Goal: Task Accomplishment & Management: Use online tool/utility

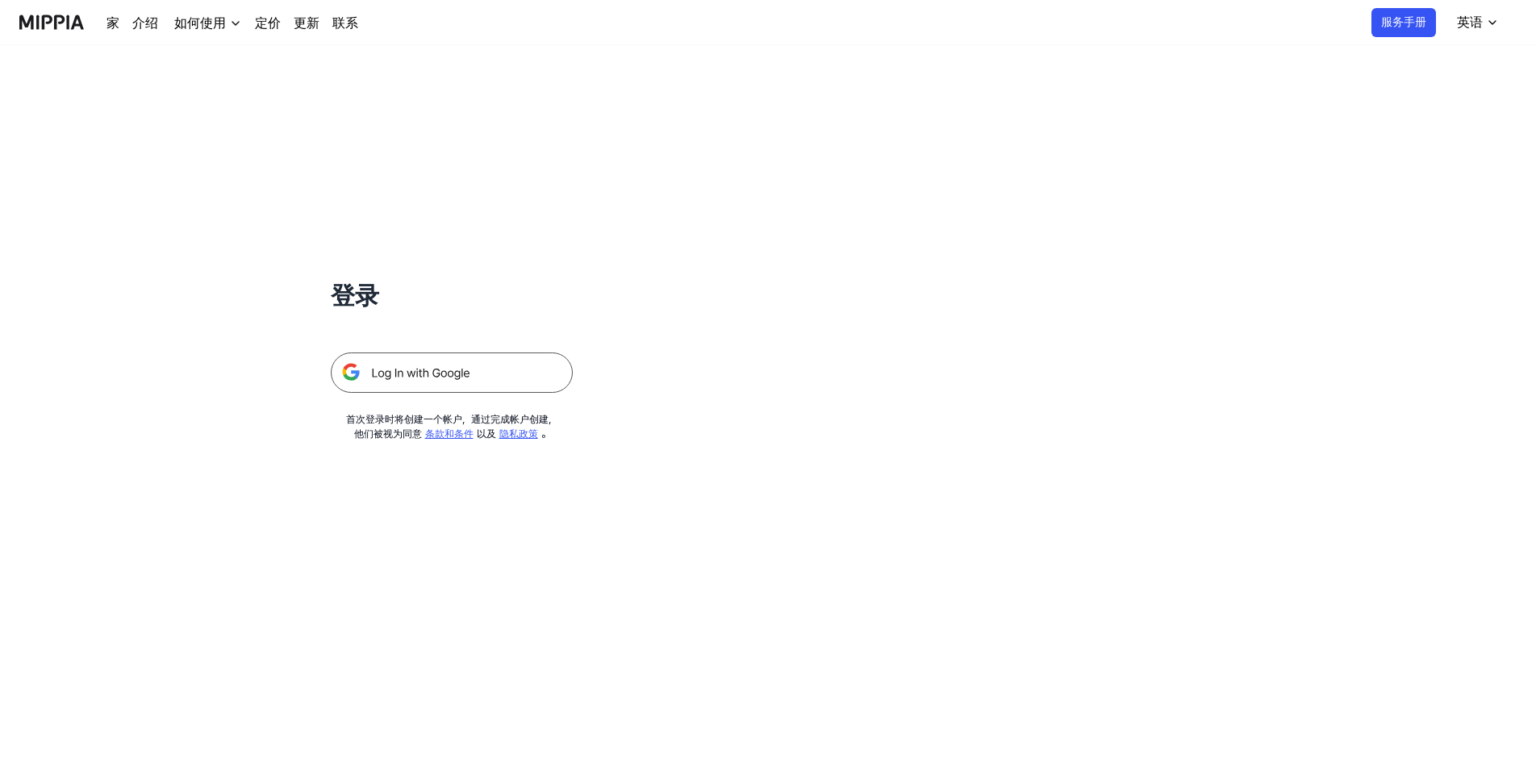
click at [476, 355] on img at bounding box center [452, 373] width 242 height 41
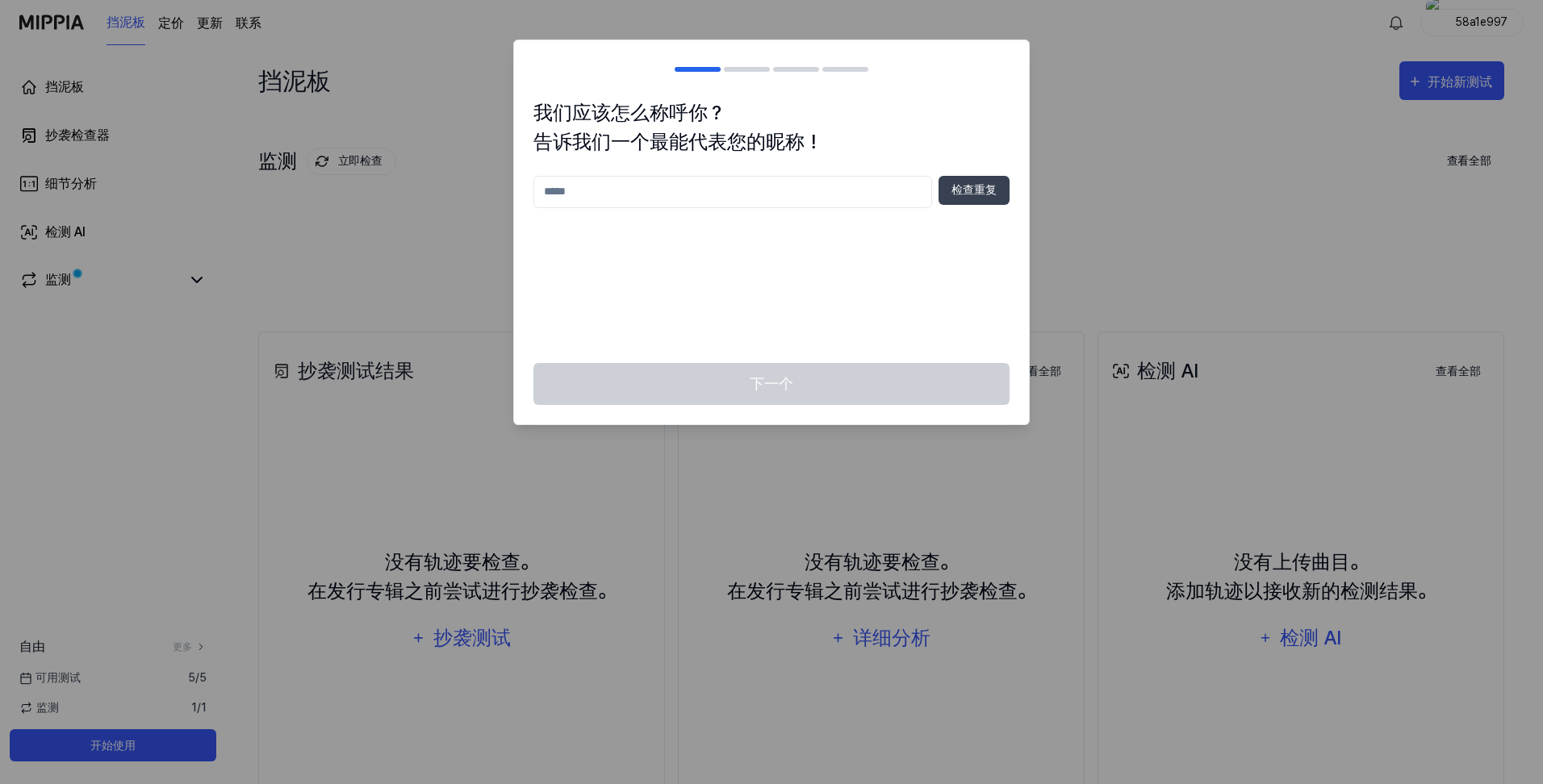
click at [745, 189] on input "text" at bounding box center [733, 192] width 398 height 32
type input "*"
type input "**"
click at [961, 201] on button "检查重复" at bounding box center [974, 190] width 71 height 29
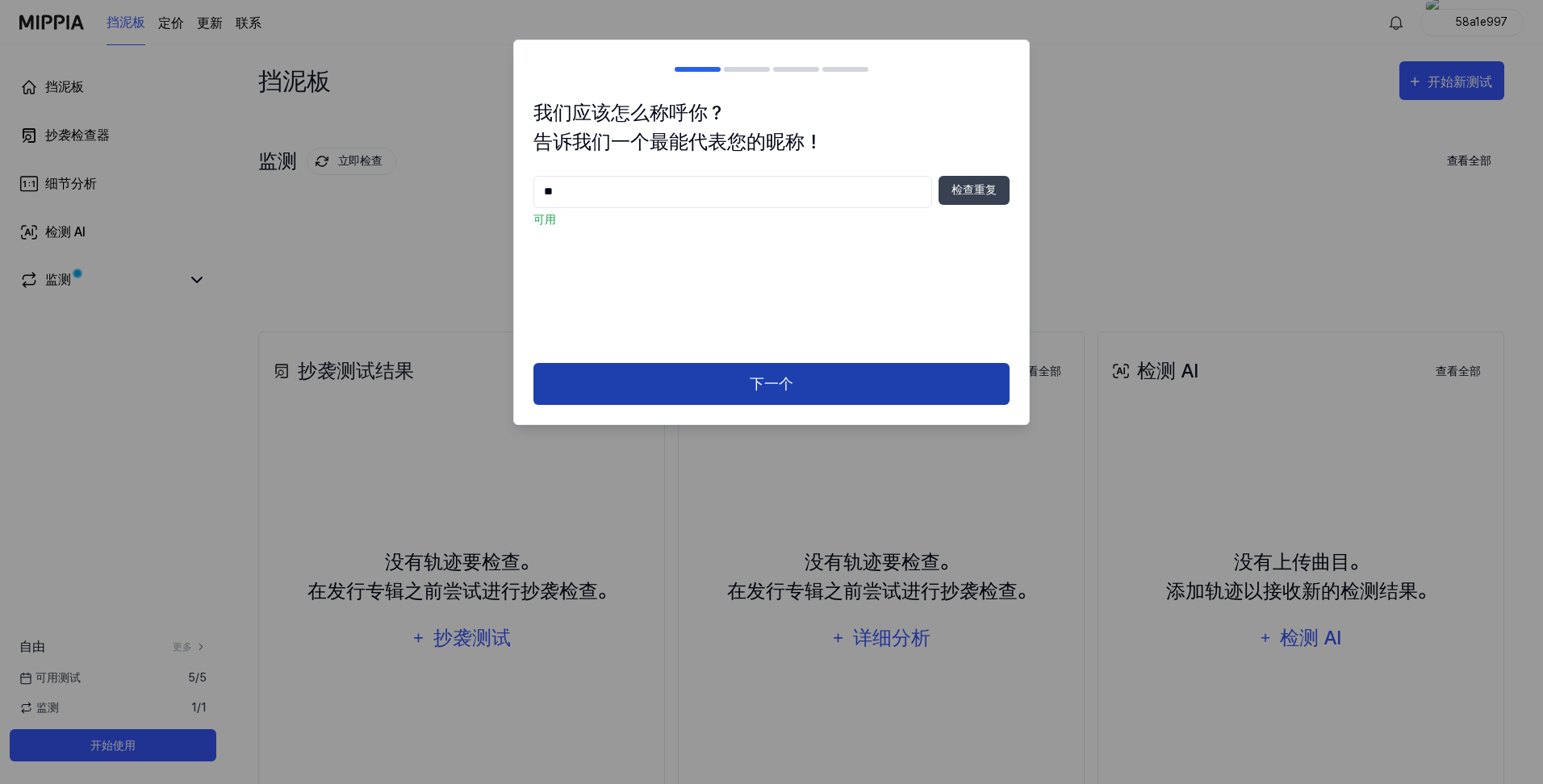
click at [842, 392] on button "下一个" at bounding box center [772, 384] width 476 height 42
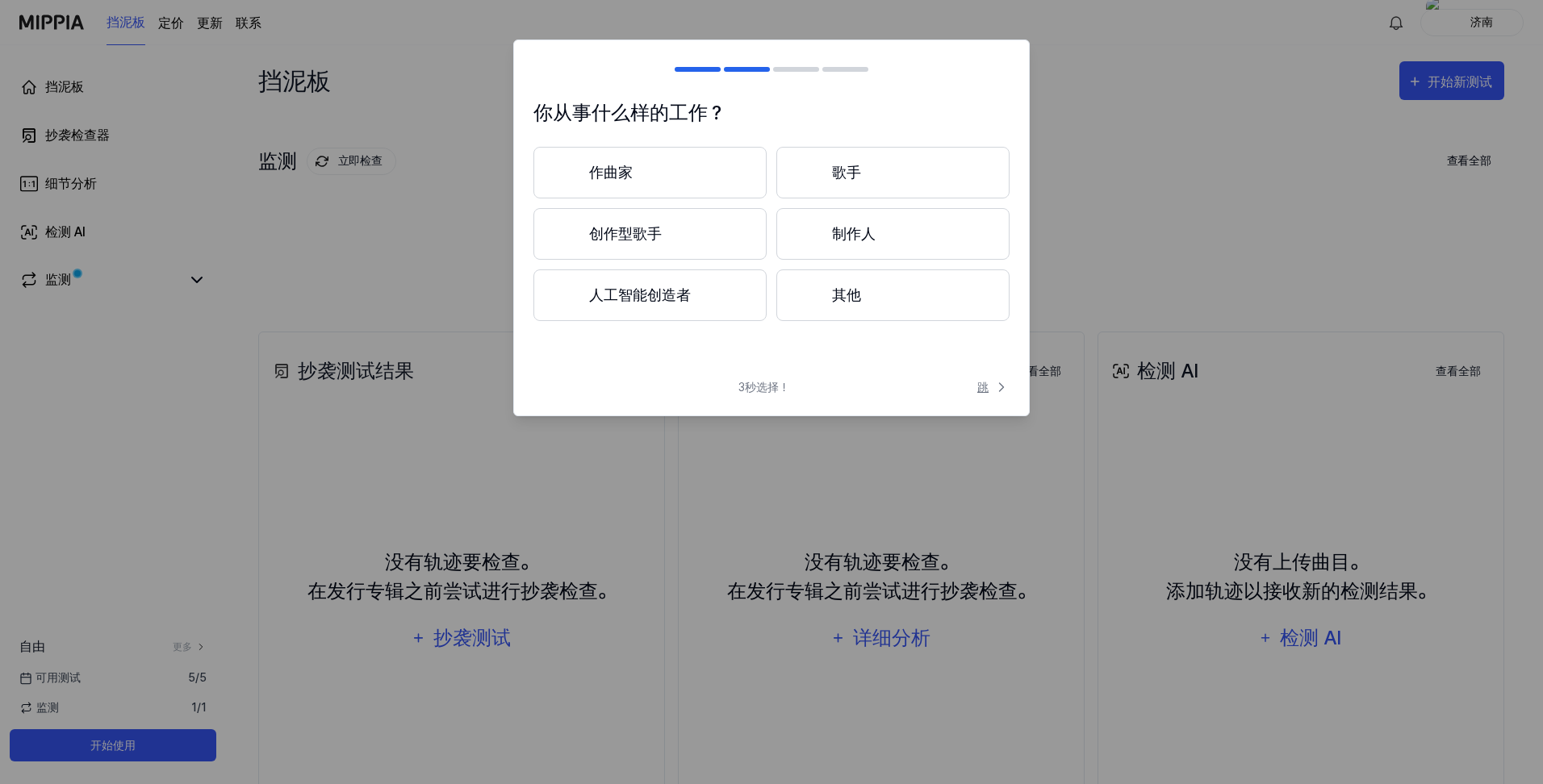
click at [986, 386] on font "跳" at bounding box center [983, 387] width 11 height 17
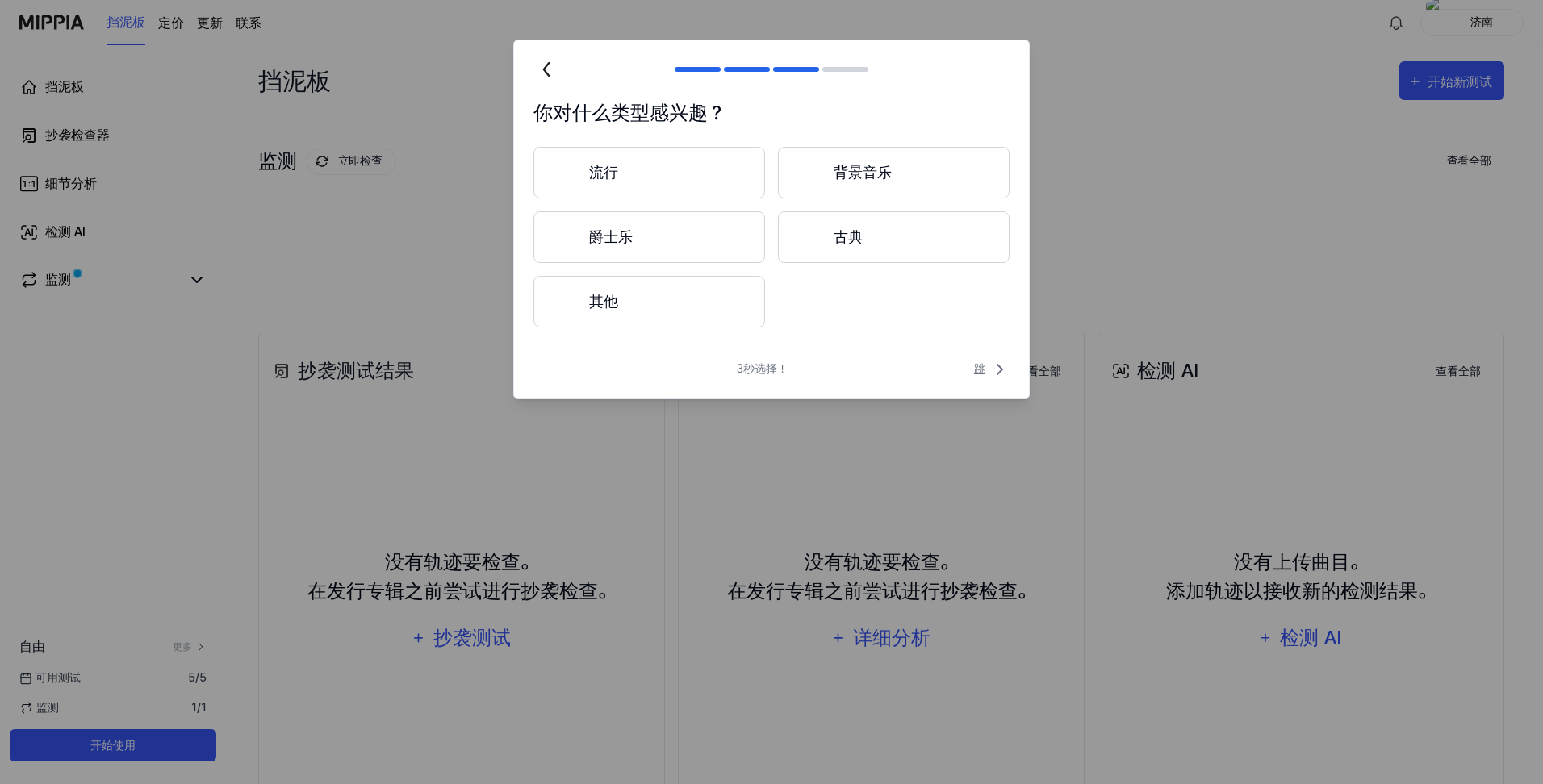
click at [984, 369] on font "跳" at bounding box center [979, 369] width 11 height 17
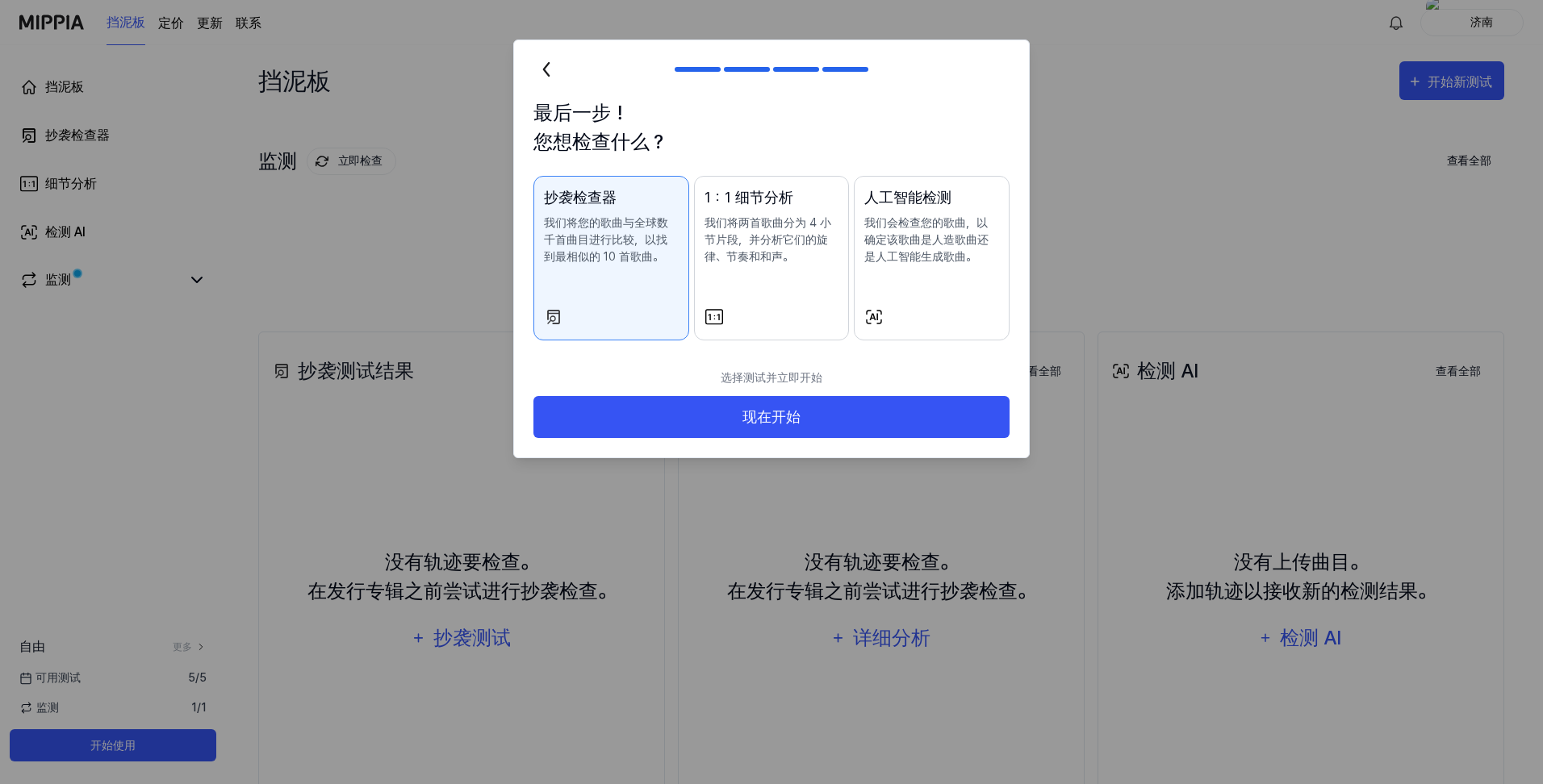
click at [927, 281] on div "人工智能检测 我们会检查您的歌曲，以确定该歌曲是人造歌曲还是人工智能生成歌曲。" at bounding box center [931, 242] width 135 height 111
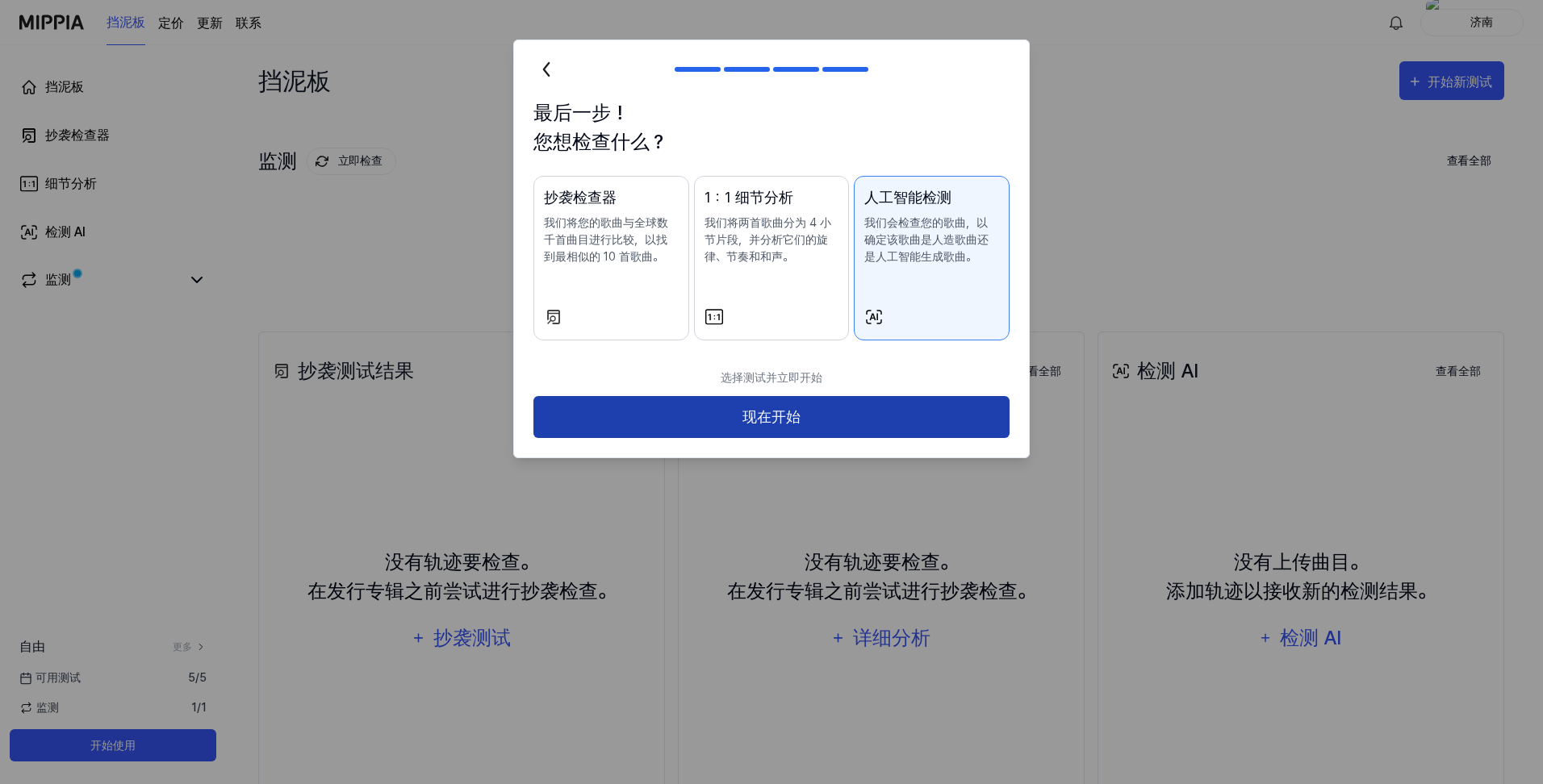
click at [879, 403] on button "现在开始" at bounding box center [772, 417] width 476 height 42
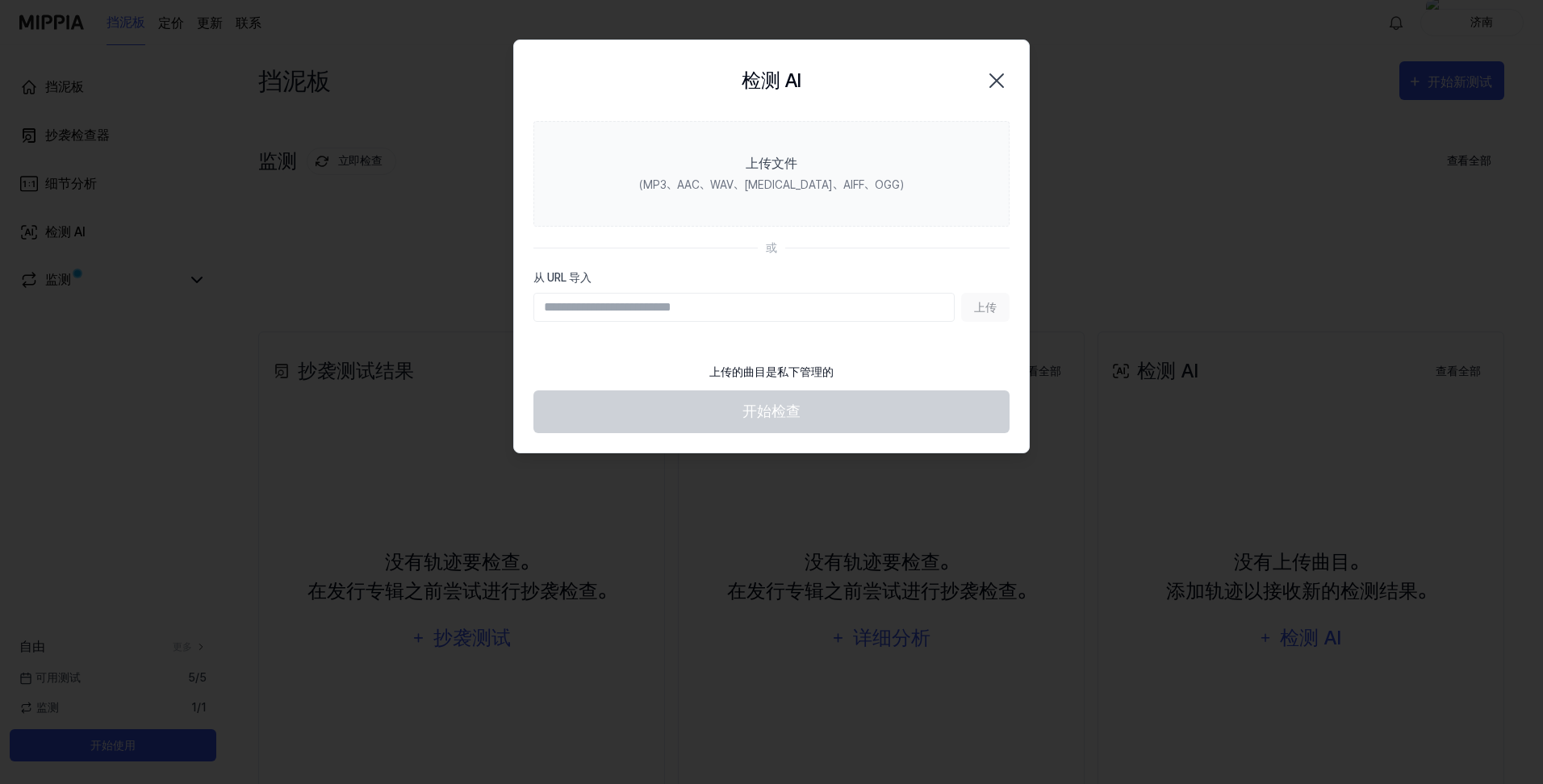
click at [981, 304] on div "上传" at bounding box center [772, 308] width 476 height 29
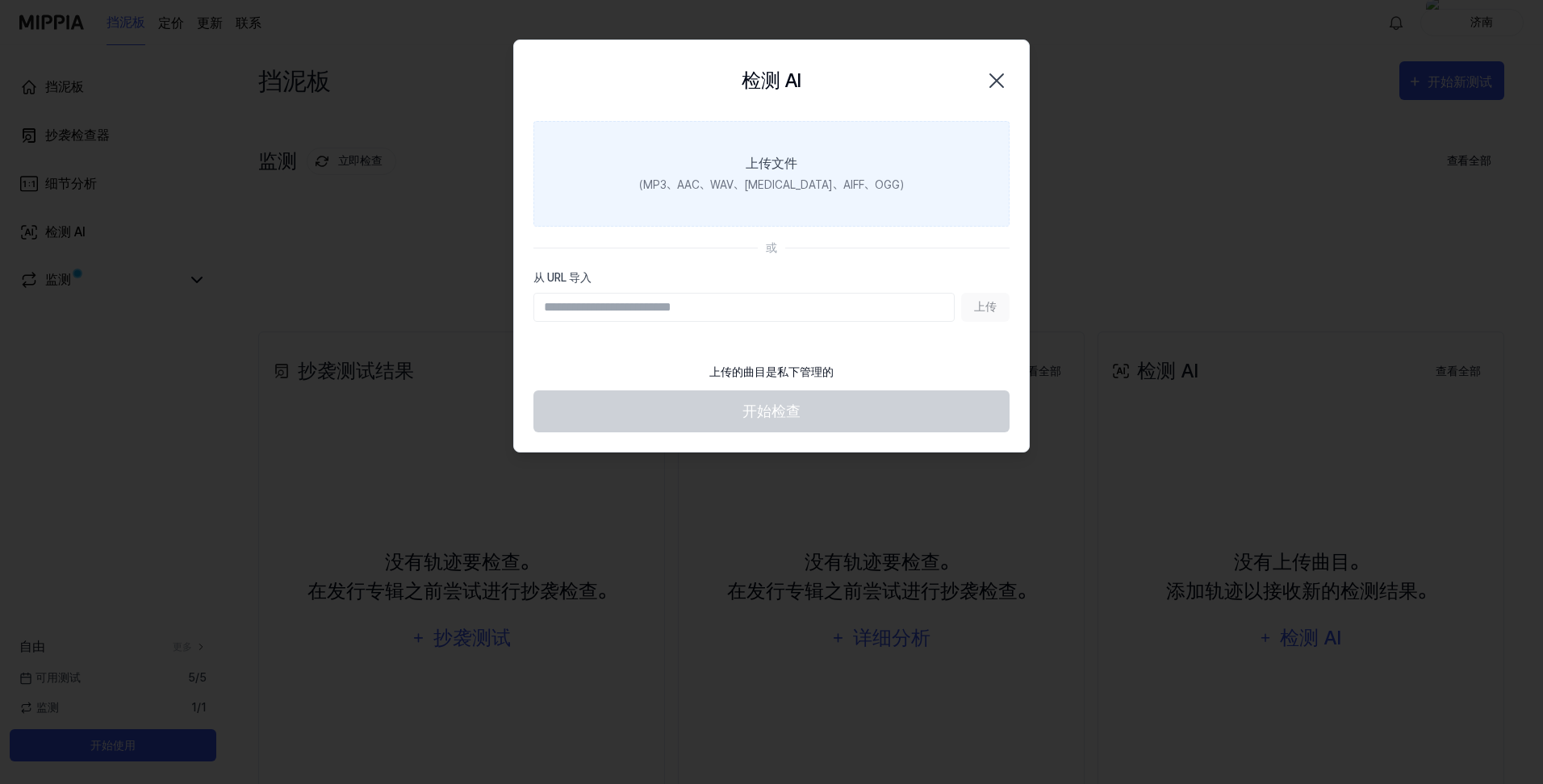
click at [790, 183] on div "（MP3、AAC、WAV、FLAC、AIFF、OGG）" at bounding box center [771, 185] width 277 height 17
click at [0, 0] on input "上传文件 （MP3、AAC、WAV、FLAC、AIFF、OGG）" at bounding box center [0, 0] width 0 height 0
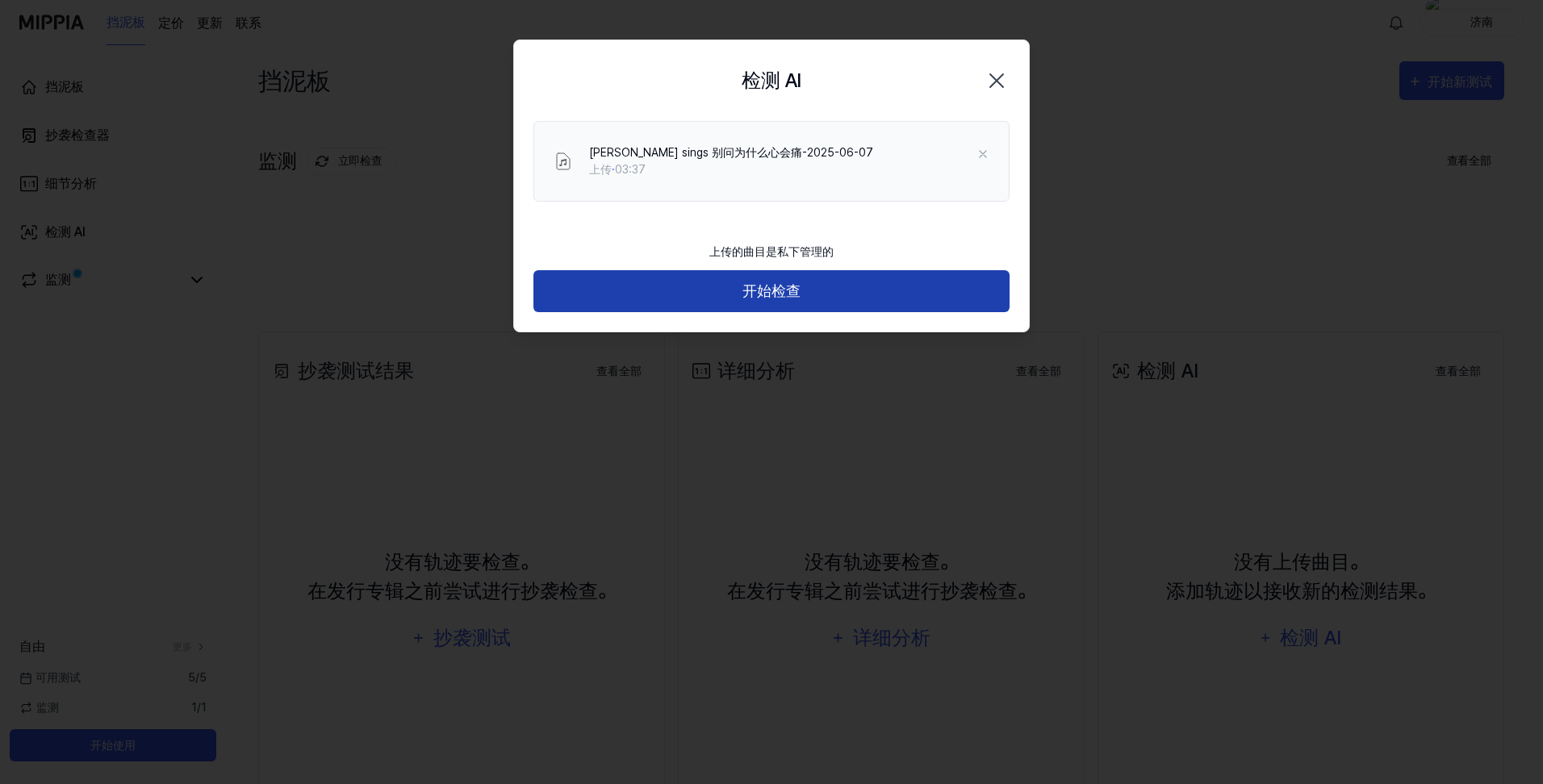
click at [767, 287] on button "开始检查" at bounding box center [772, 292] width 476 height 42
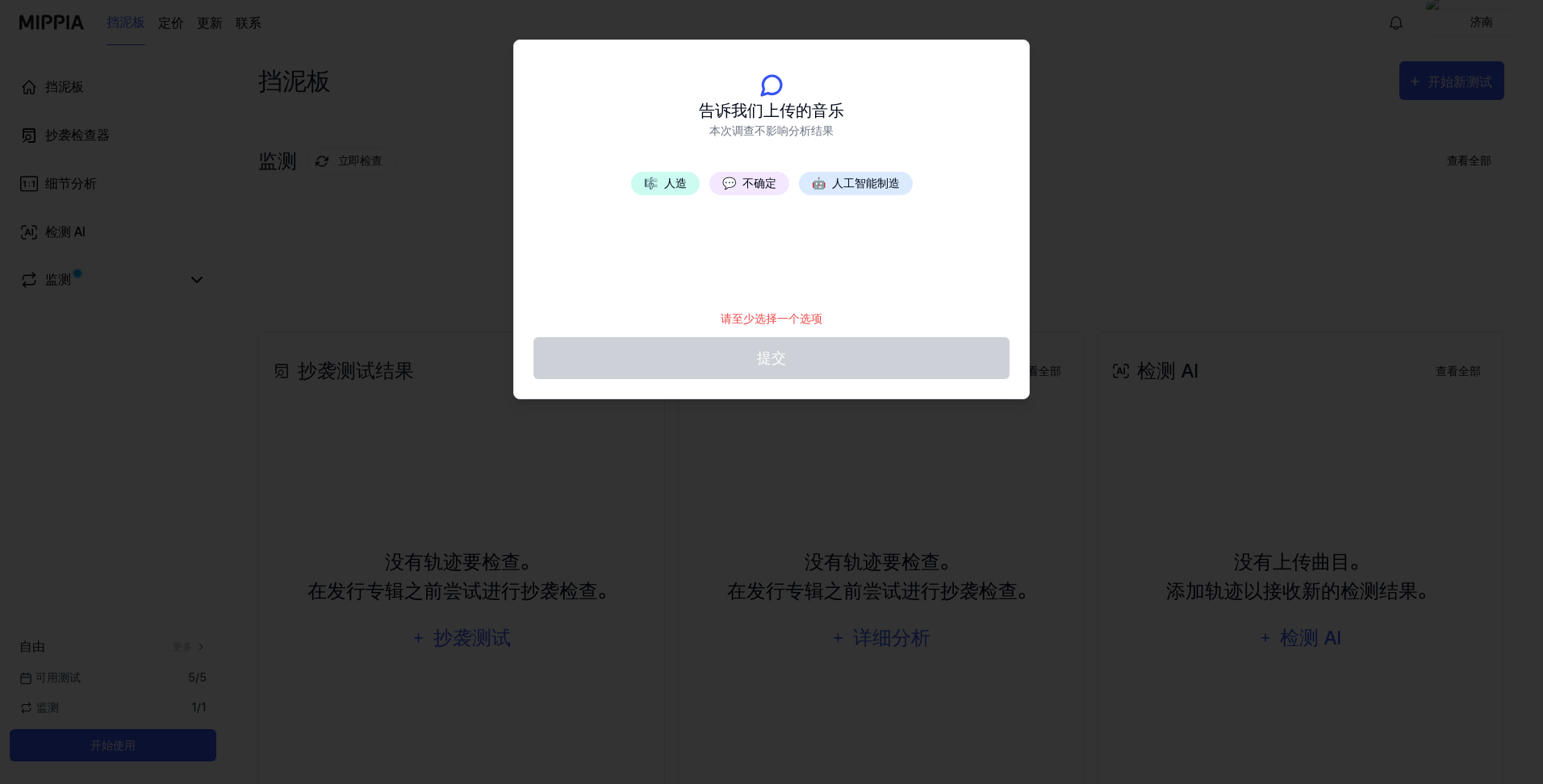
click at [861, 187] on button "🤖 人工智能制造" at bounding box center [855, 184] width 114 height 24
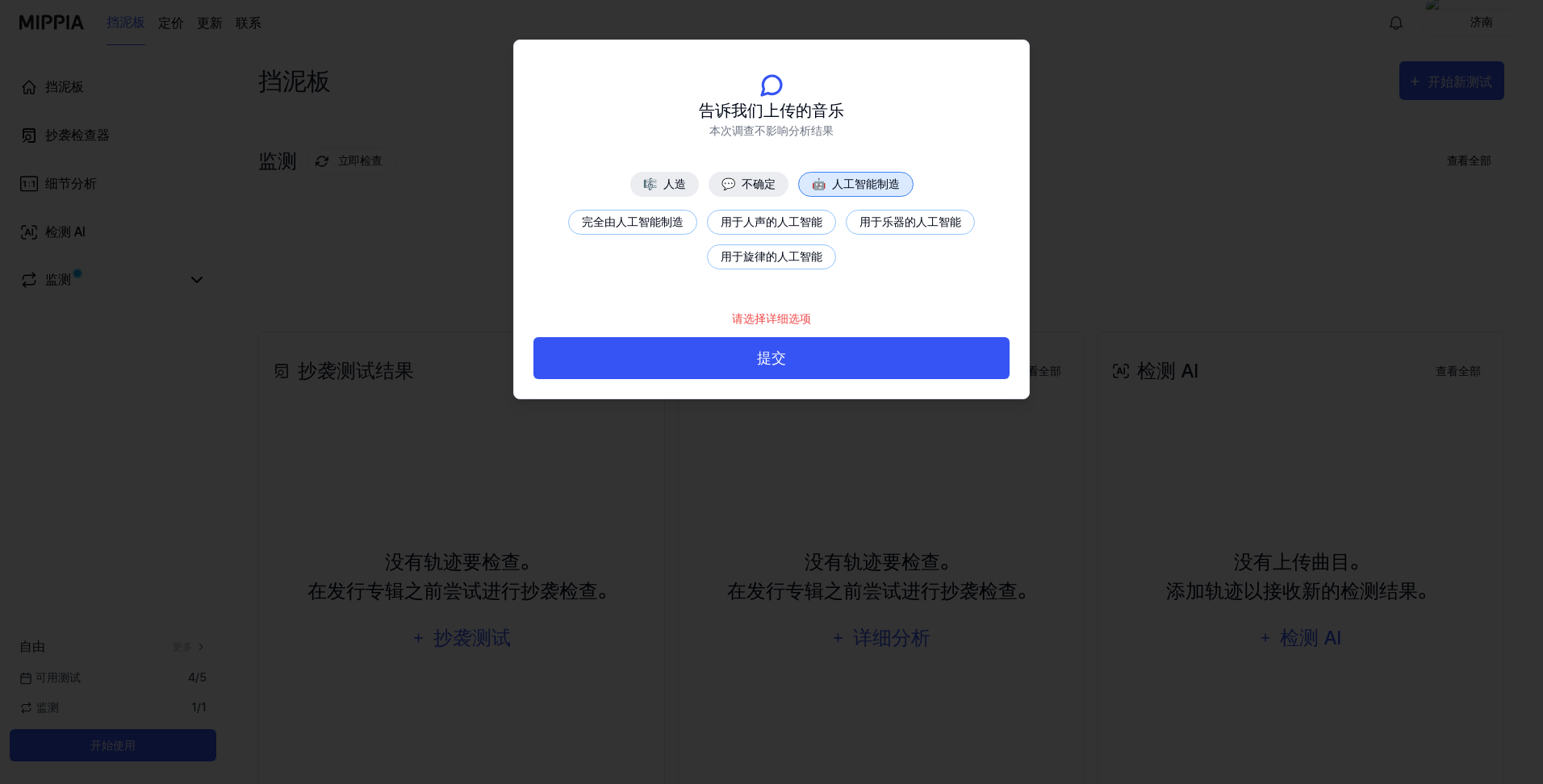
click at [763, 225] on button "用于人声的人工智能" at bounding box center [772, 222] width 129 height 25
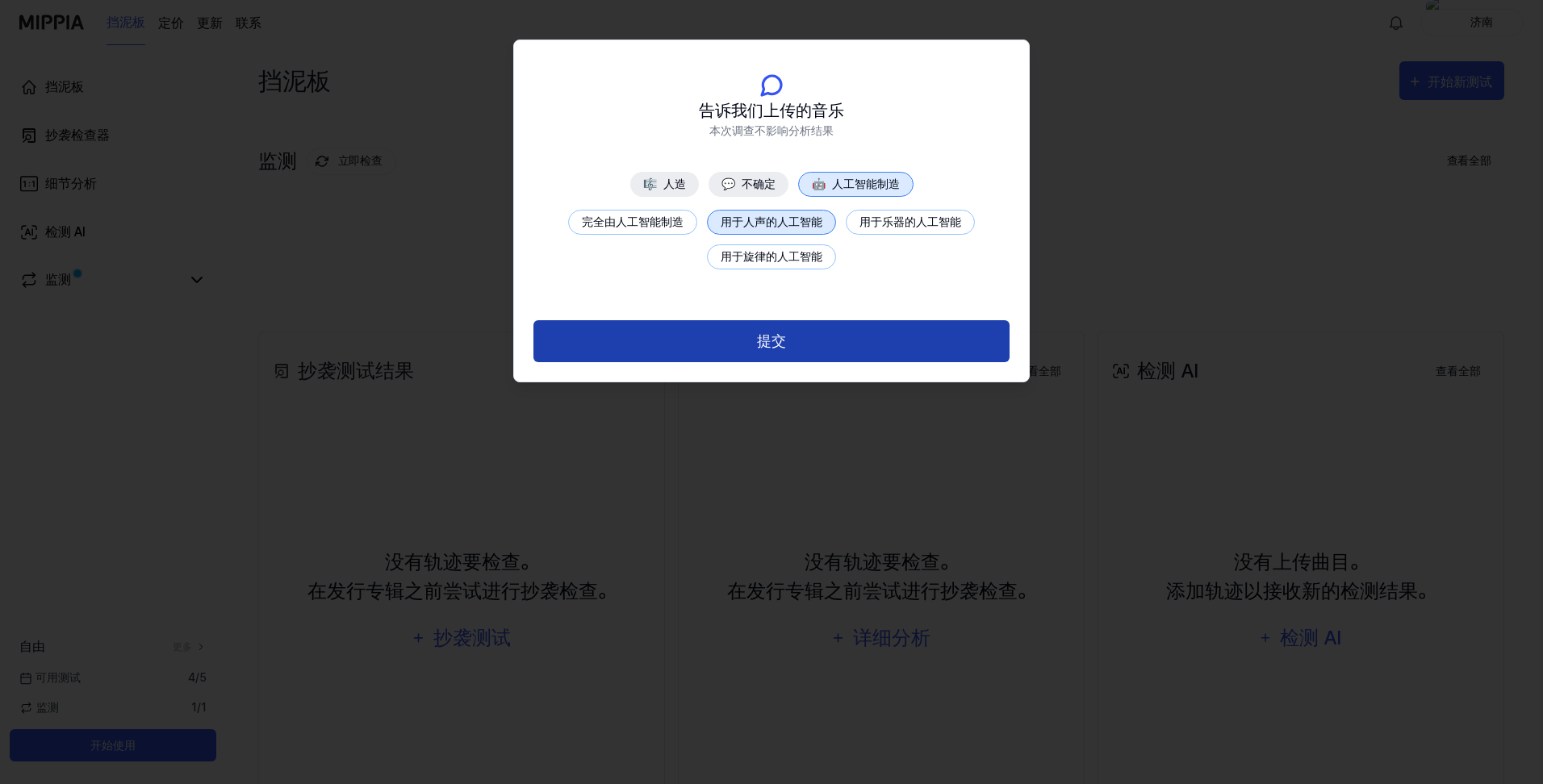
click at [779, 337] on button "提交" at bounding box center [772, 342] width 476 height 42
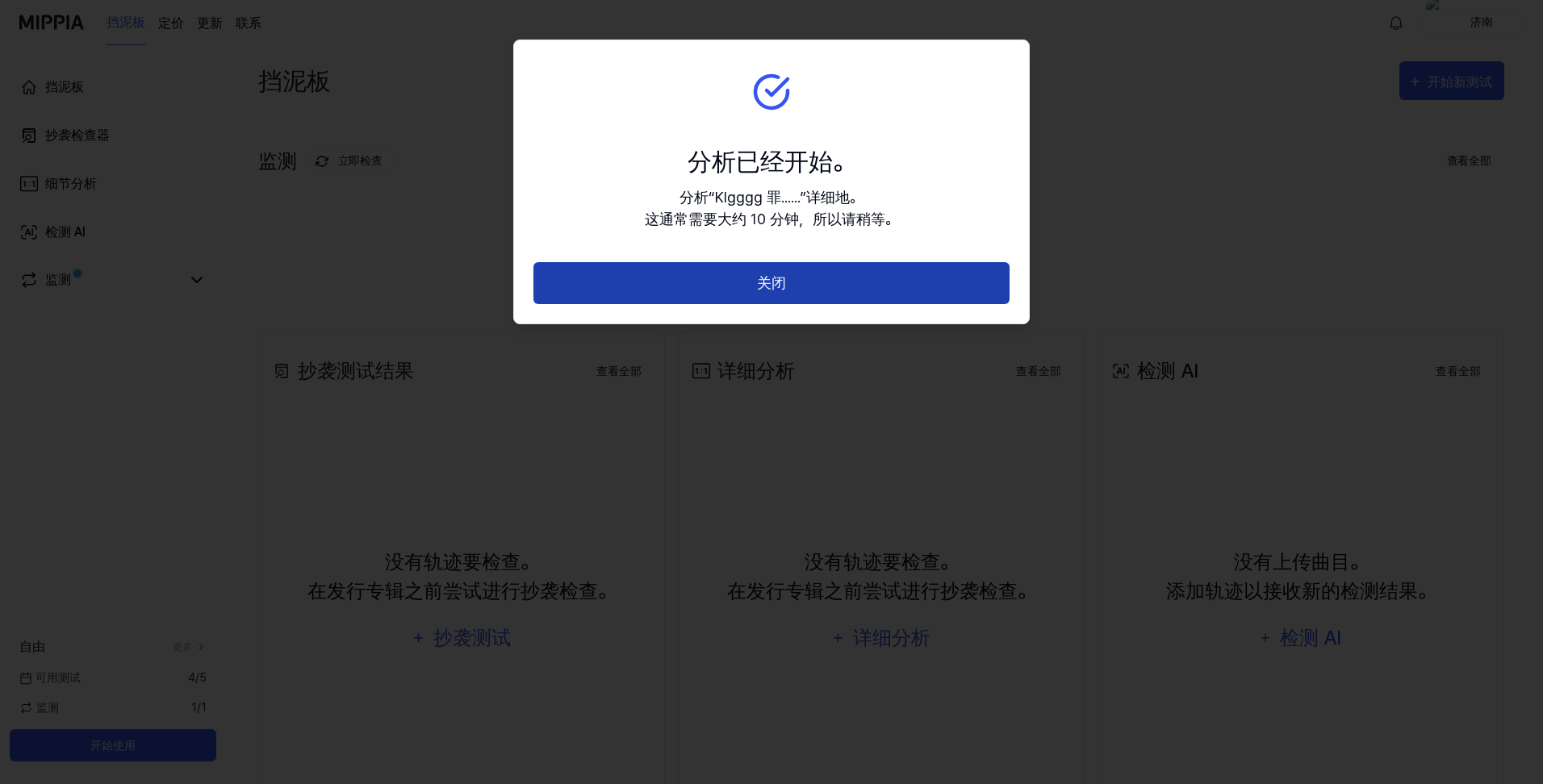
click at [803, 275] on button "关闭" at bounding box center [772, 283] width 476 height 42
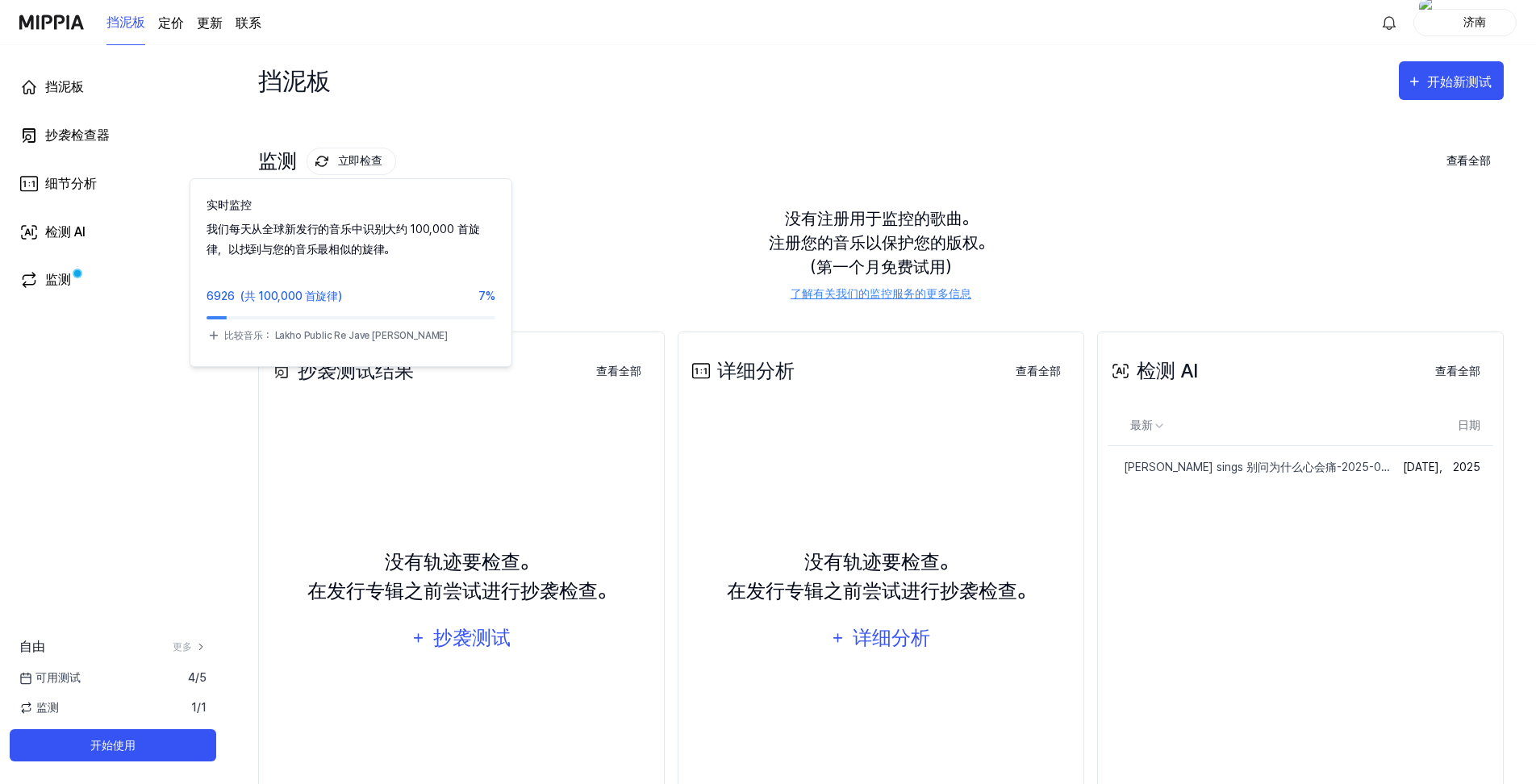
click at [356, 162] on font "立即检查" at bounding box center [360, 161] width 44 height 21
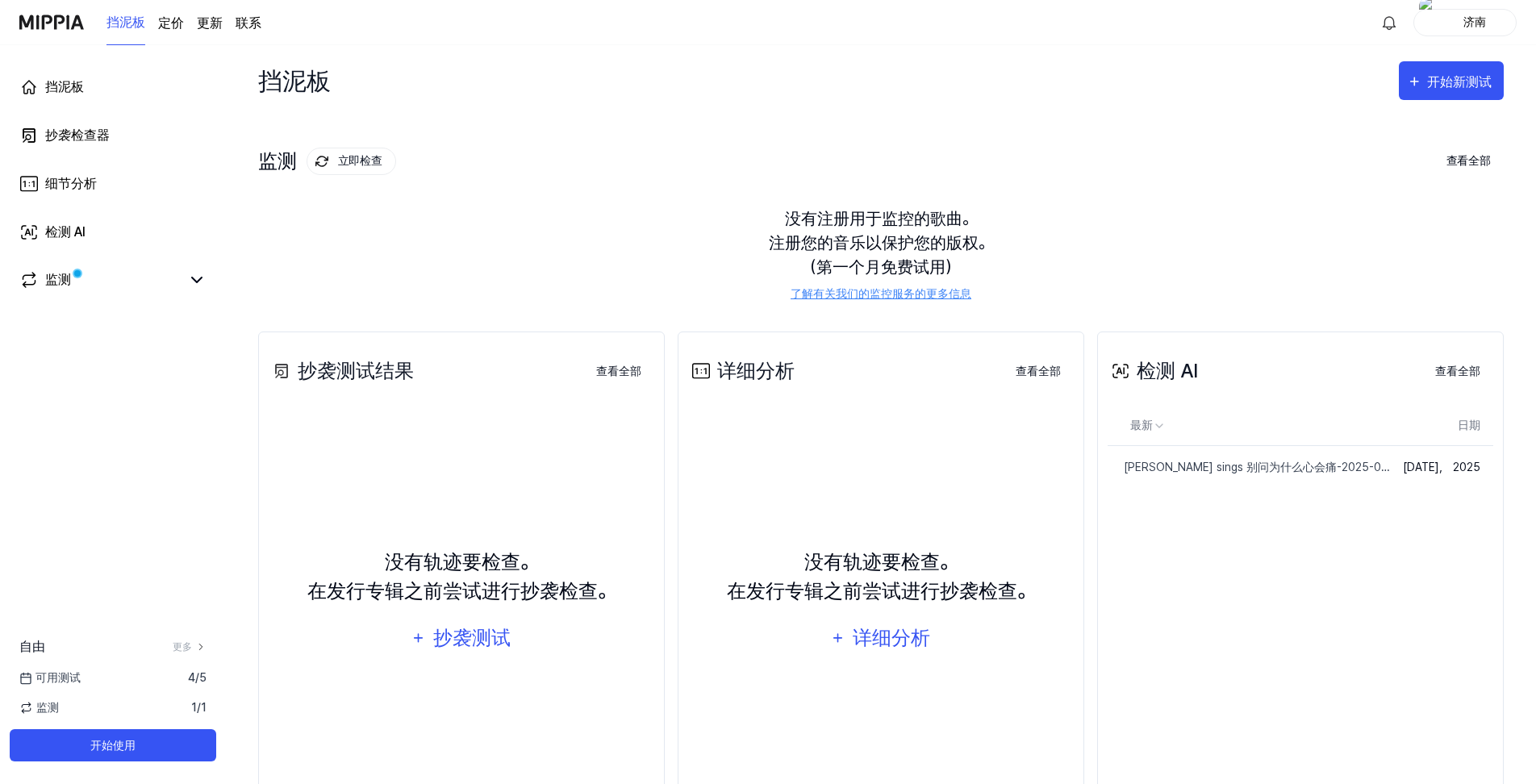
click at [350, 159] on font "立即检查" at bounding box center [360, 161] width 44 height 21
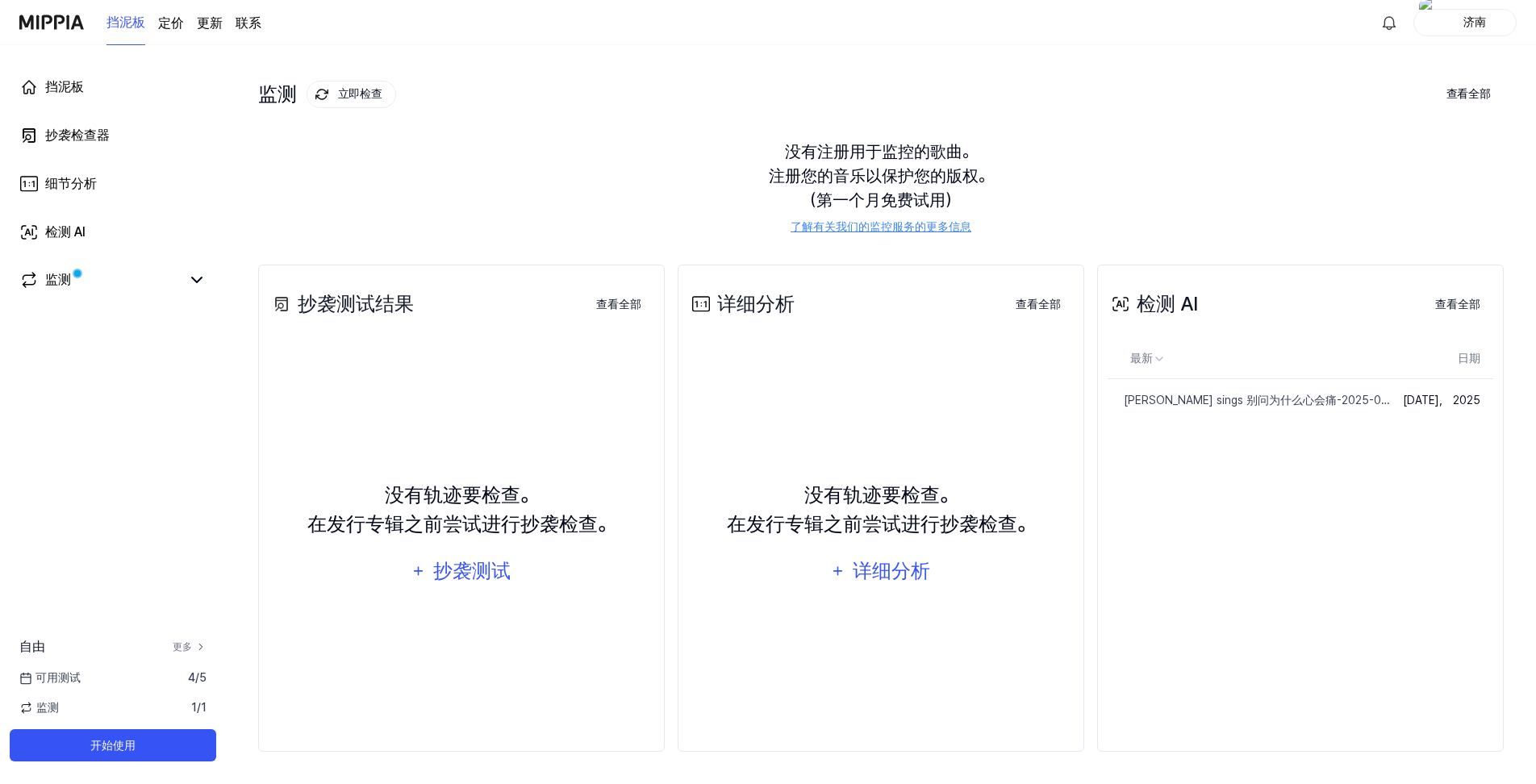
click at [196, 644] on icon at bounding box center [200, 647] width 11 height 11
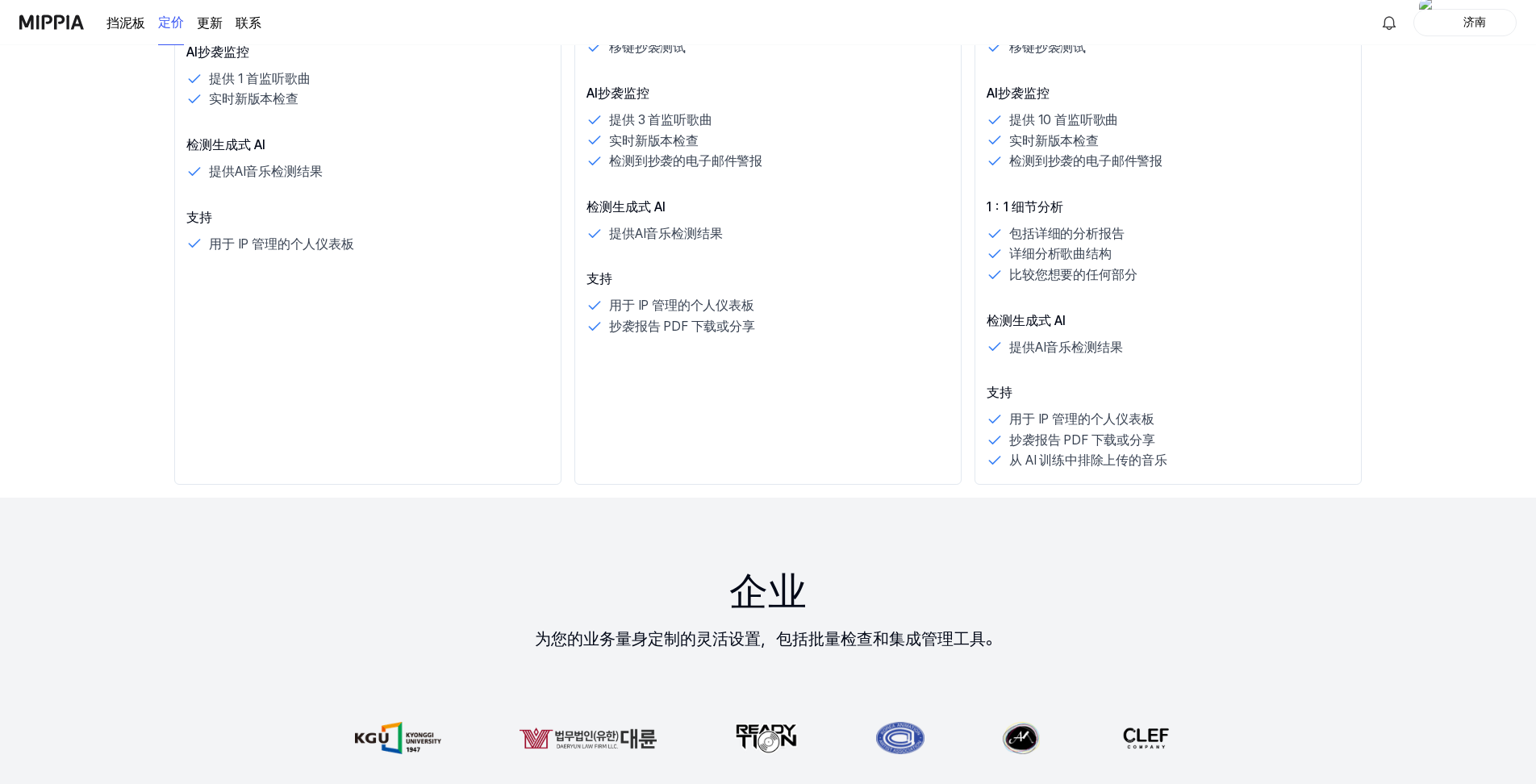
scroll to position [645, 0]
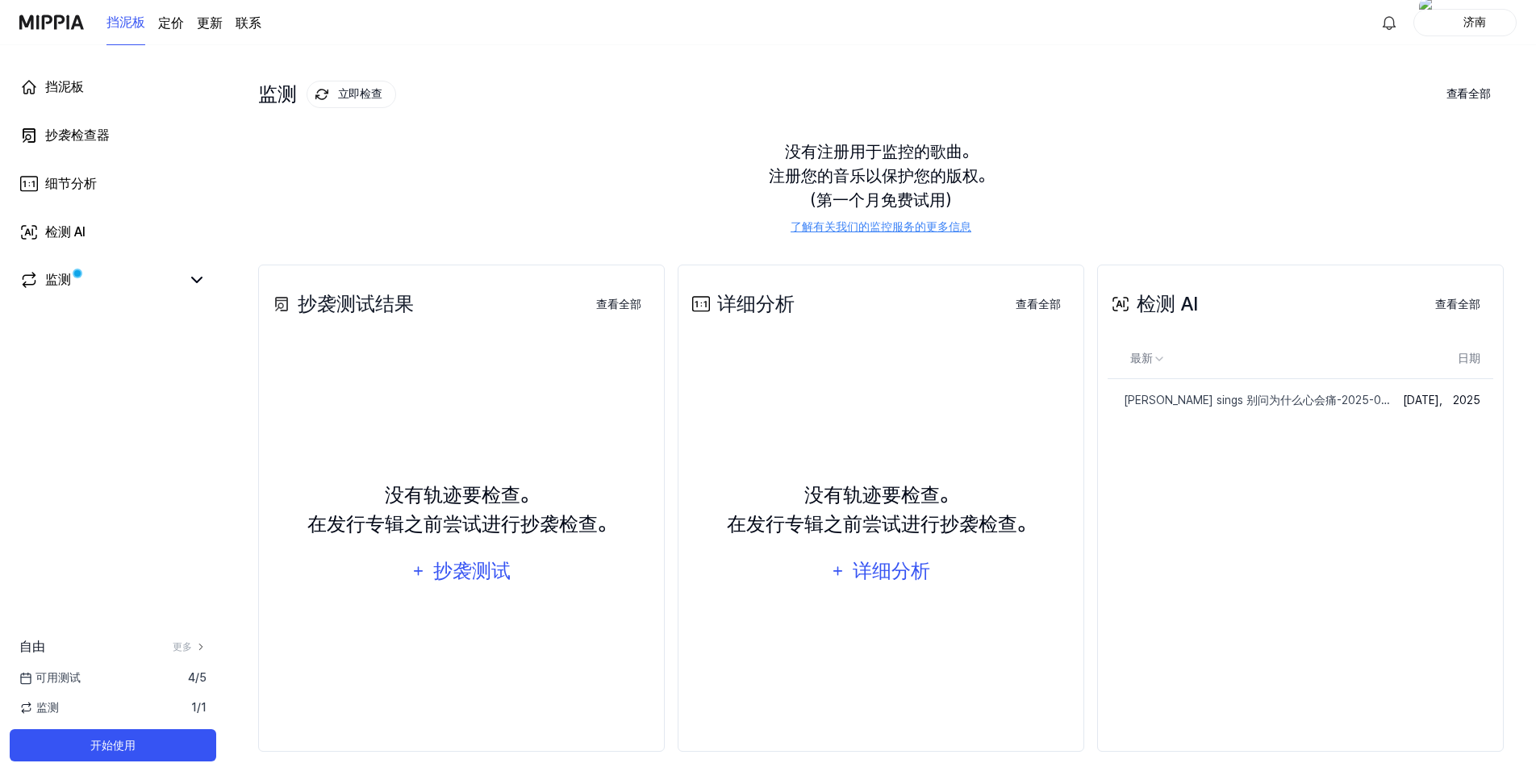
scroll to position [67, 0]
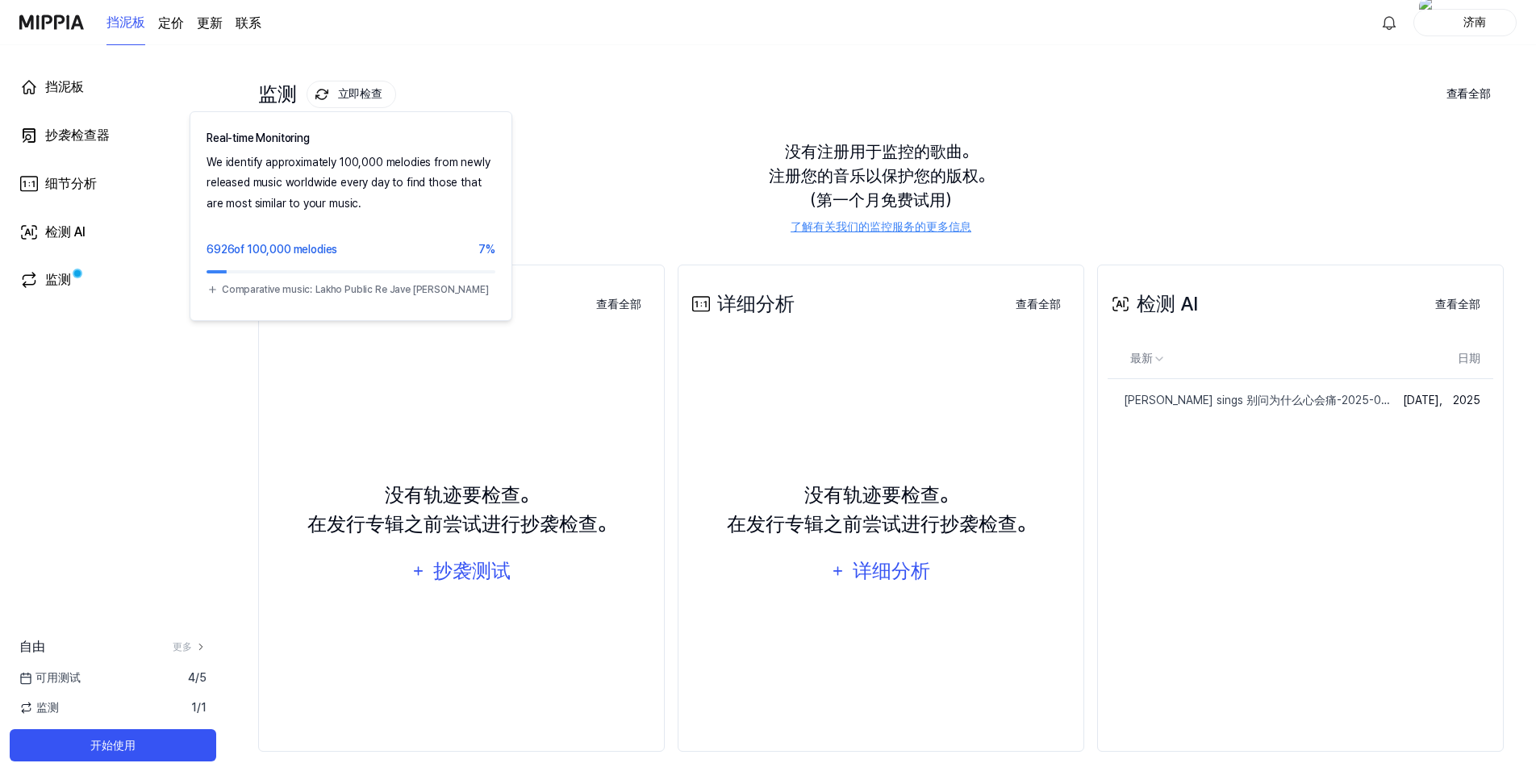
click at [359, 101] on font "立即检查" at bounding box center [360, 94] width 44 height 21
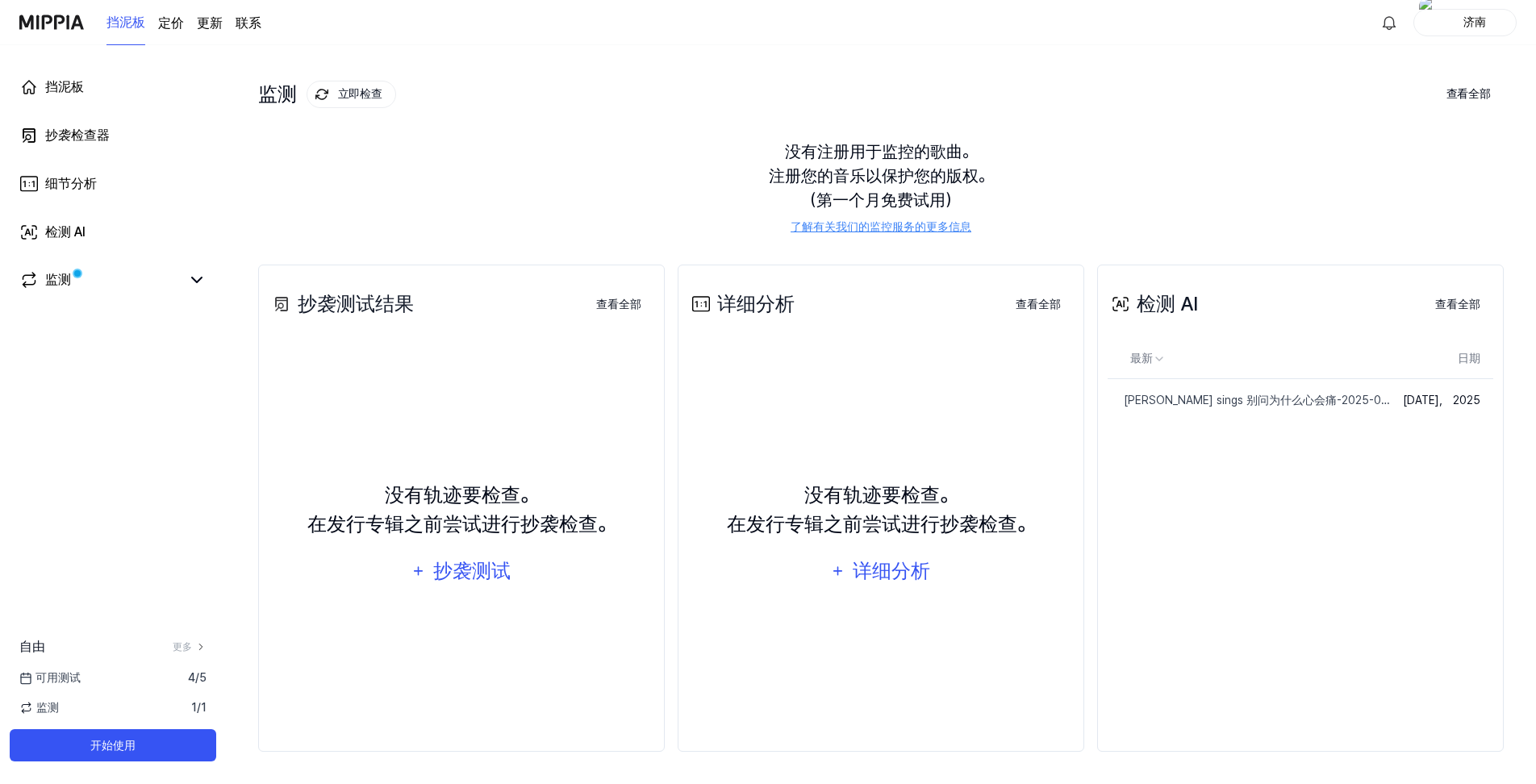
click at [288, 96] on font "监测" at bounding box center [278, 94] width 39 height 21
click at [73, 119] on link "抄袭检查器" at bounding box center [113, 136] width 207 height 39
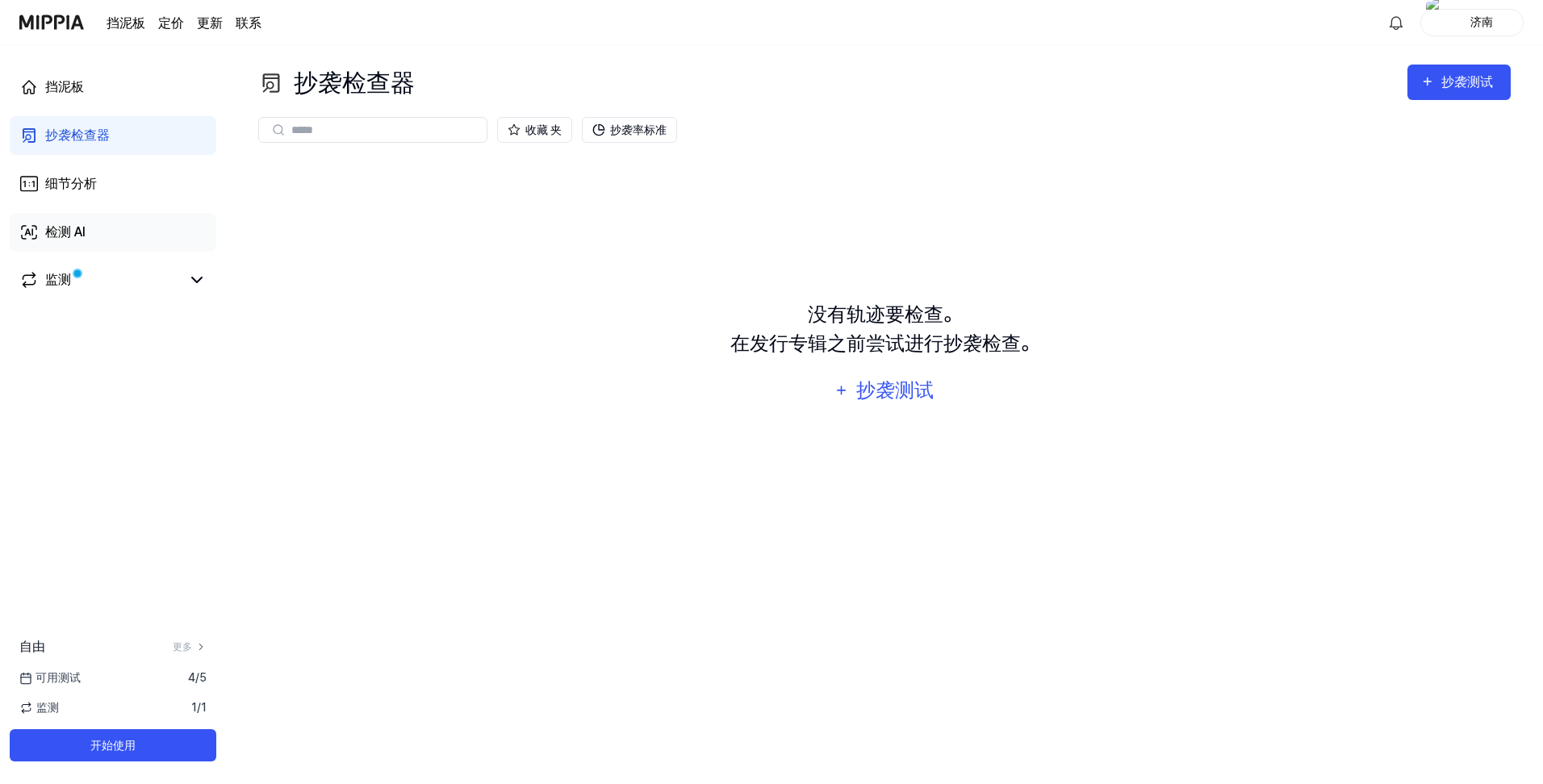
click at [67, 238] on div "检测 AI" at bounding box center [65, 232] width 41 height 19
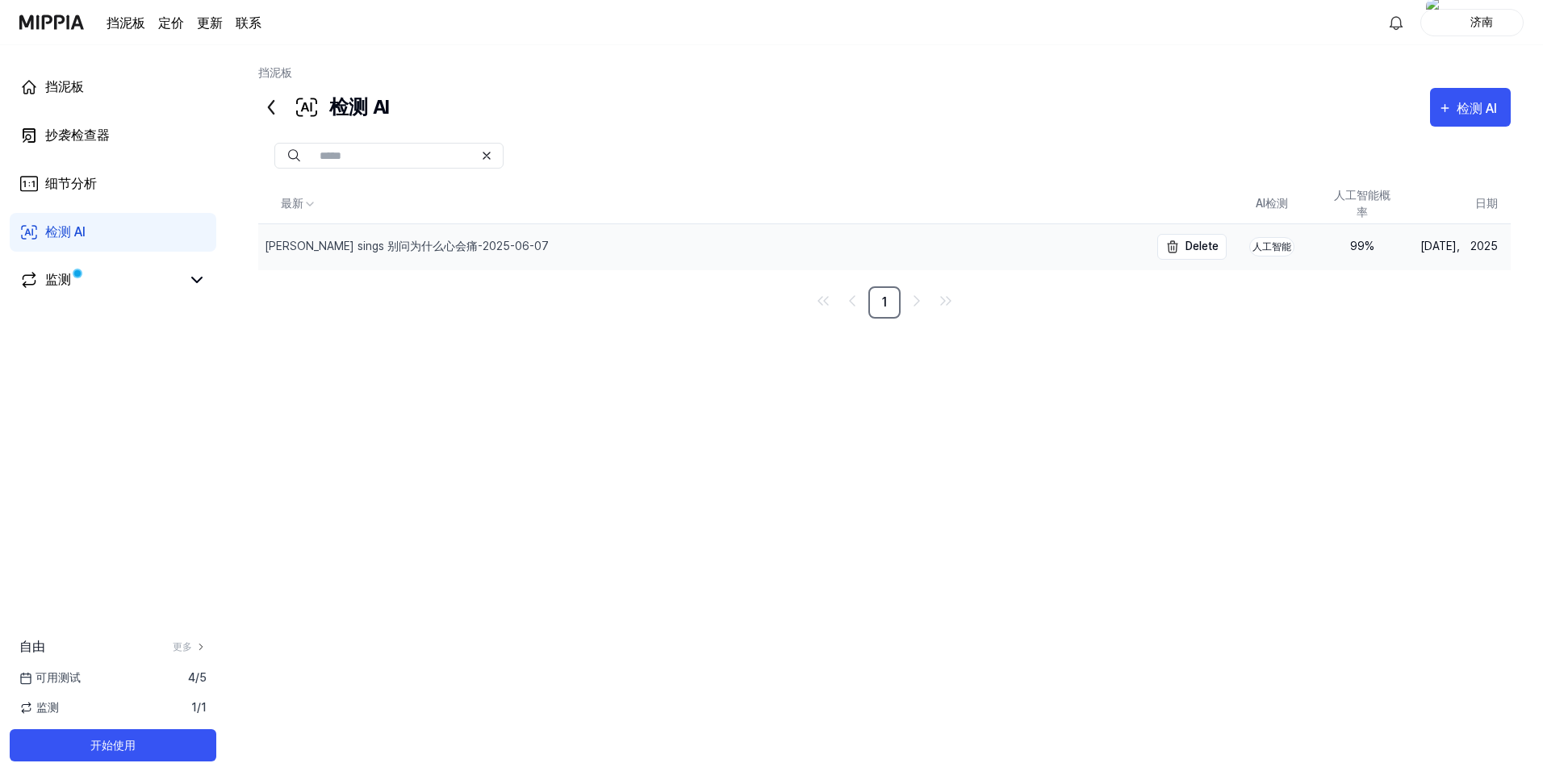
click at [588, 246] on div "Klgggg sings 别问为什么心会痛-2025-06-07" at bounding box center [704, 247] width 891 height 45
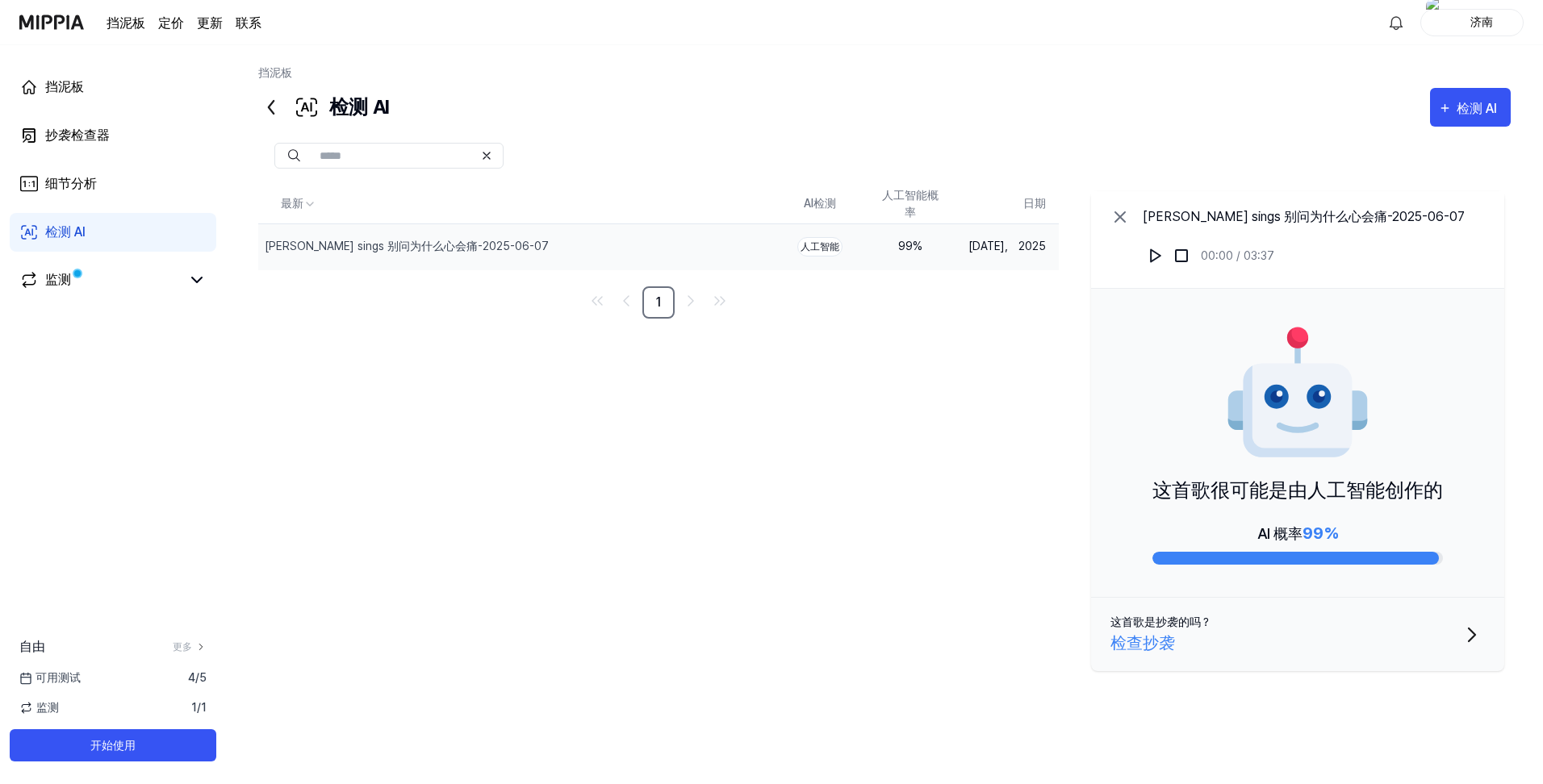
click at [1340, 548] on div "AI 概率 99%" at bounding box center [1297, 542] width 291 height 43
click at [1345, 632] on button "这首歌是抄袭的吗？ 检查抄袭" at bounding box center [1297, 634] width 413 height 74
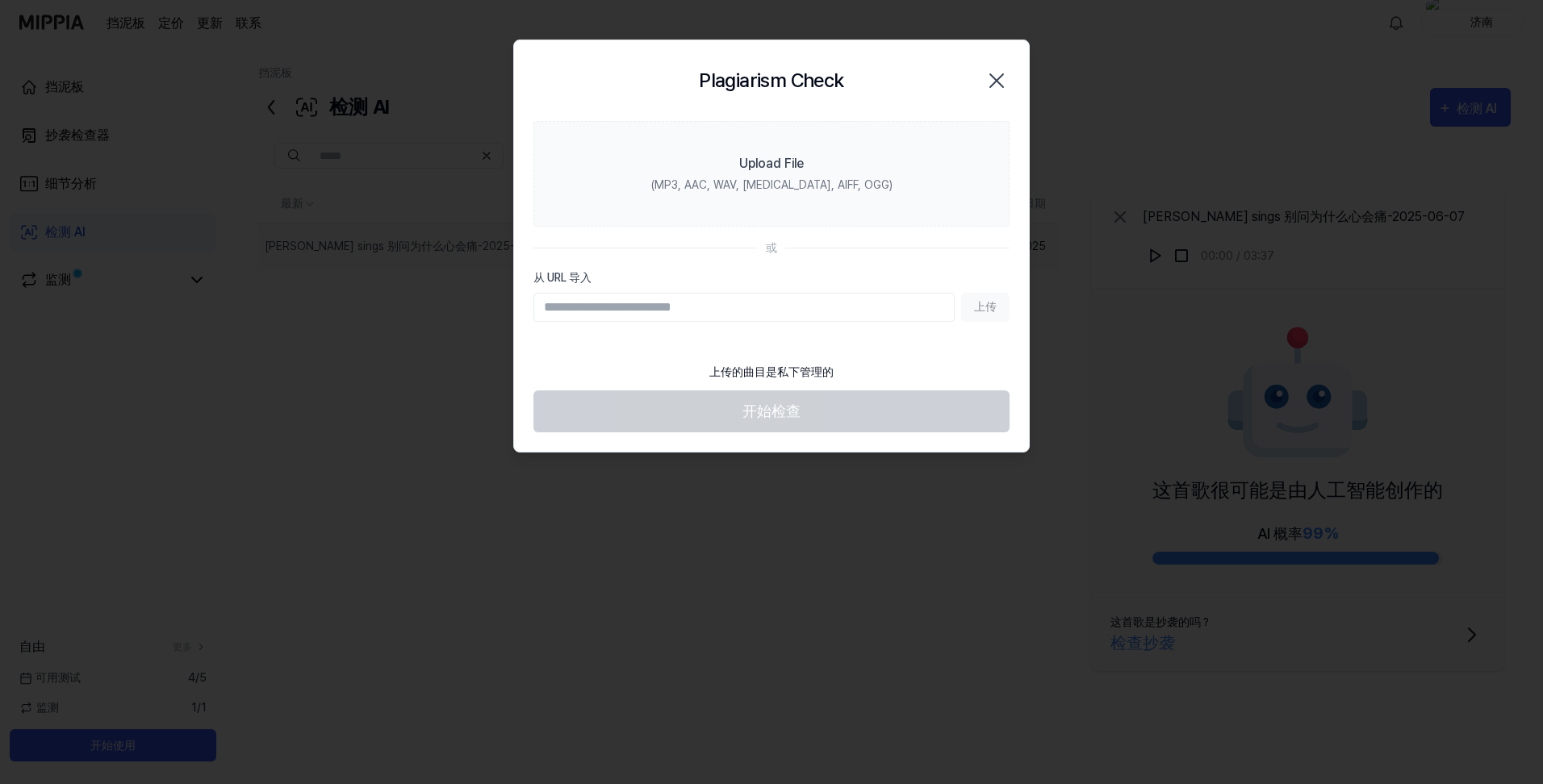
click at [995, 74] on icon "button" at bounding box center [996, 81] width 25 height 25
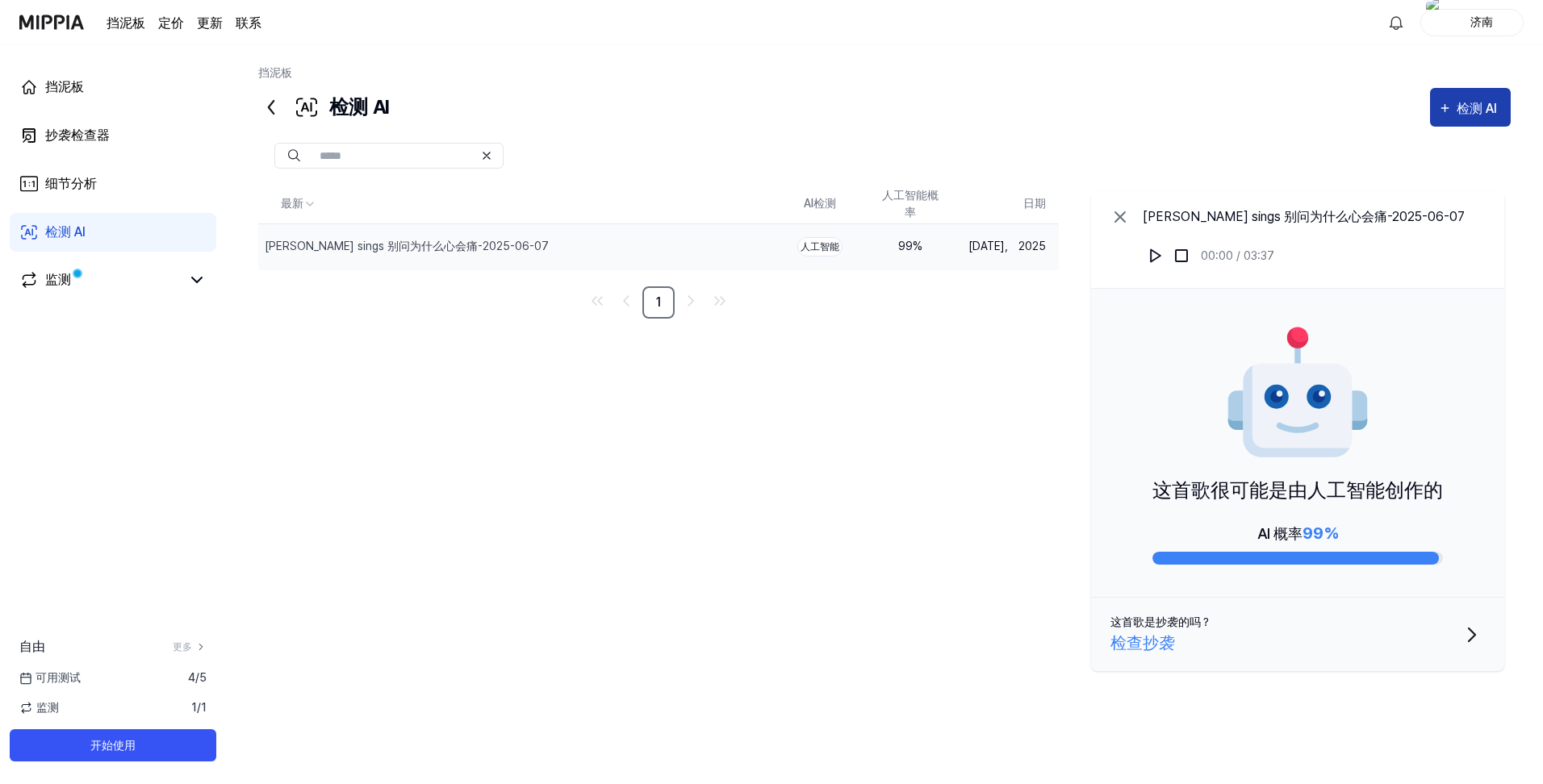
click at [1483, 101] on div "检测 AI" at bounding box center [1479, 108] width 46 height 21
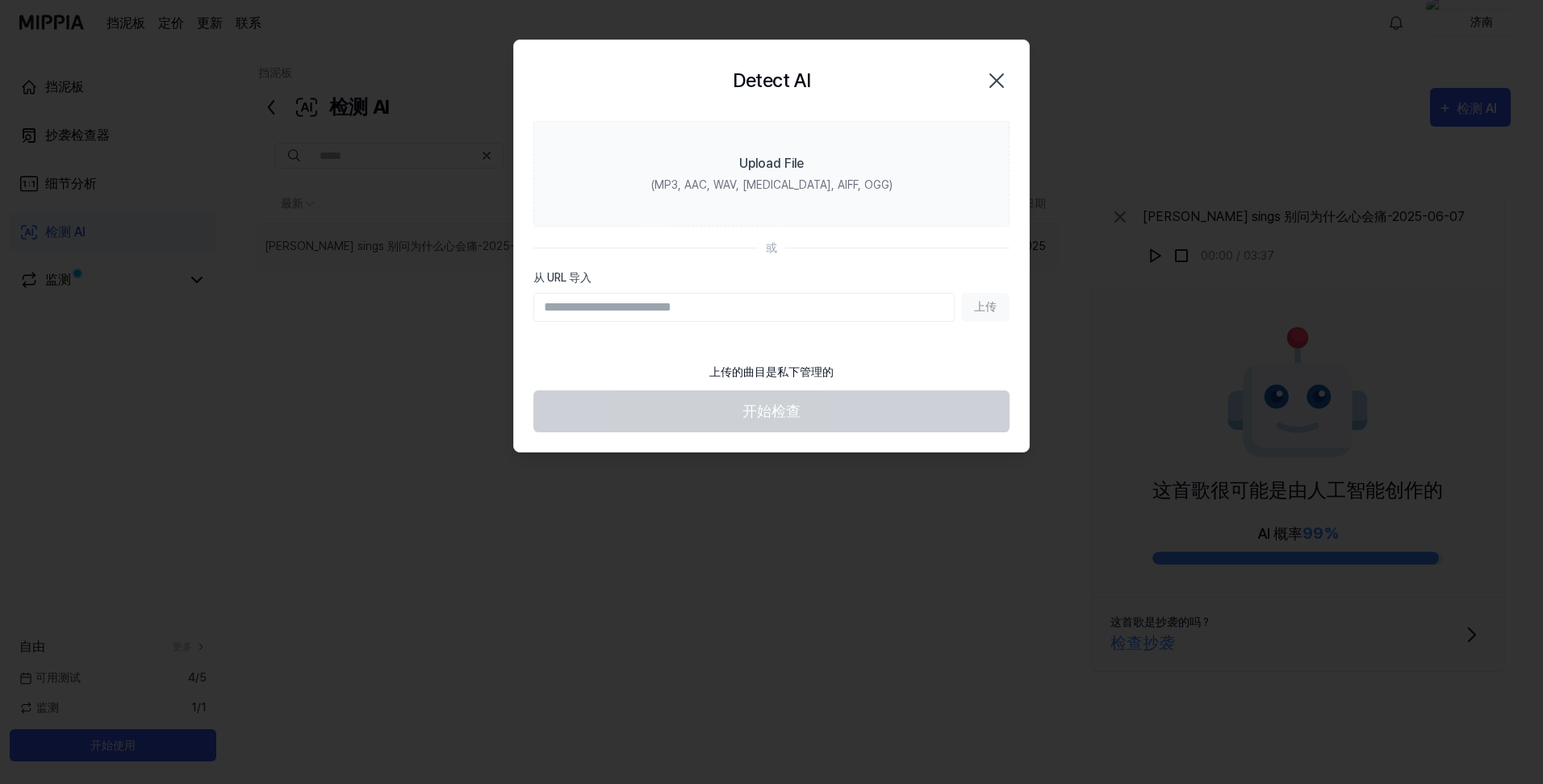
click at [981, 308] on div "上传" at bounding box center [772, 308] width 476 height 29
click at [988, 300] on div "上传" at bounding box center [772, 308] width 476 height 29
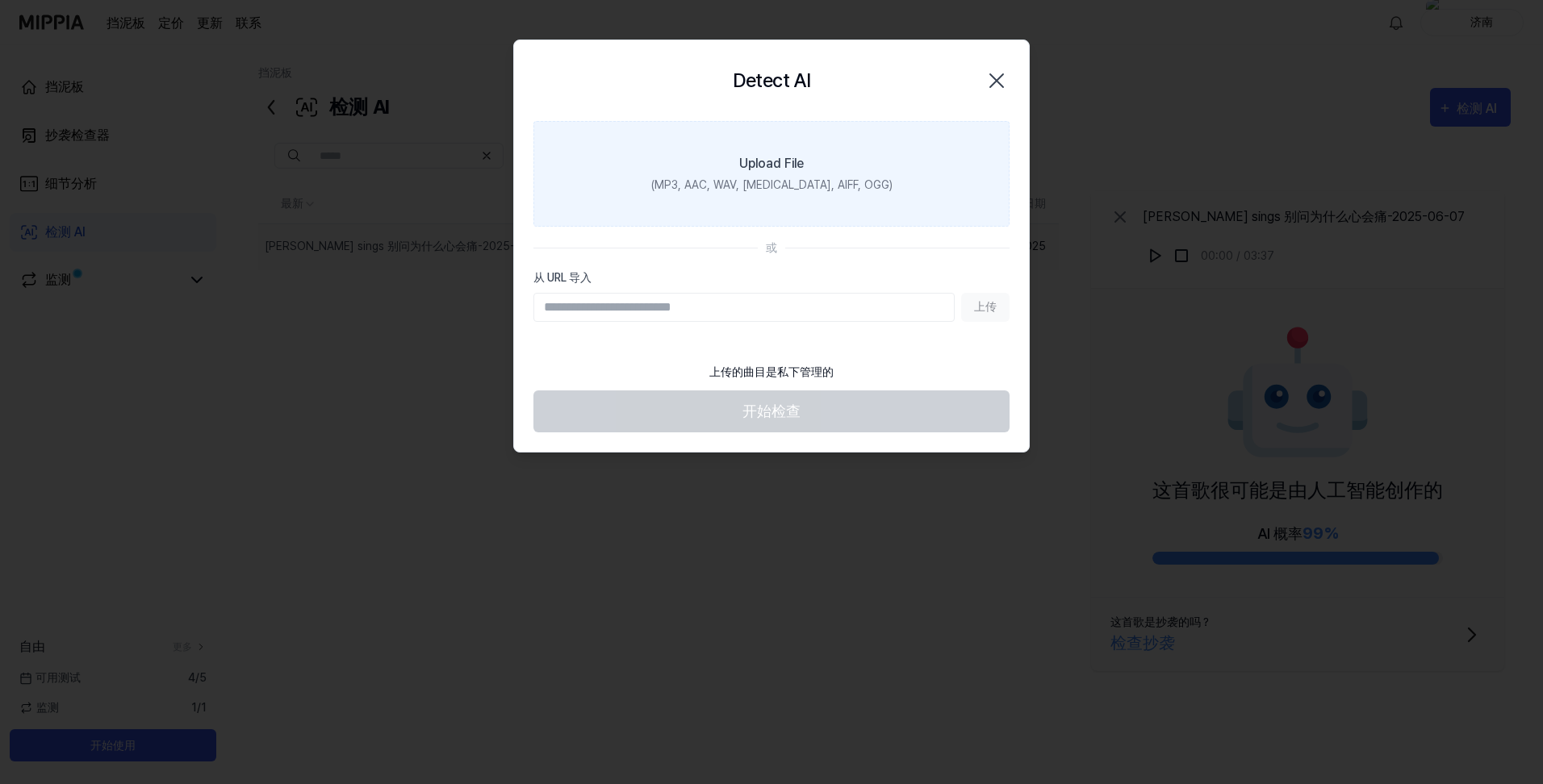
click at [772, 166] on div "Upload File" at bounding box center [772, 164] width 64 height 19
click at [0, 0] on input "Upload File (MP3, AAC, WAV, FLAC, AIFF, OGG)" at bounding box center [0, 0] width 0 height 0
click at [727, 153] on label "上传文件 （MP3、AAC、WAV、FLAC、AIFF、OGG）" at bounding box center [772, 174] width 476 height 106
click at [0, 0] on input "上传文件 （MP3、AAC、WAV、FLAC、AIFF、OGG）" at bounding box center [0, 0] width 0 height 0
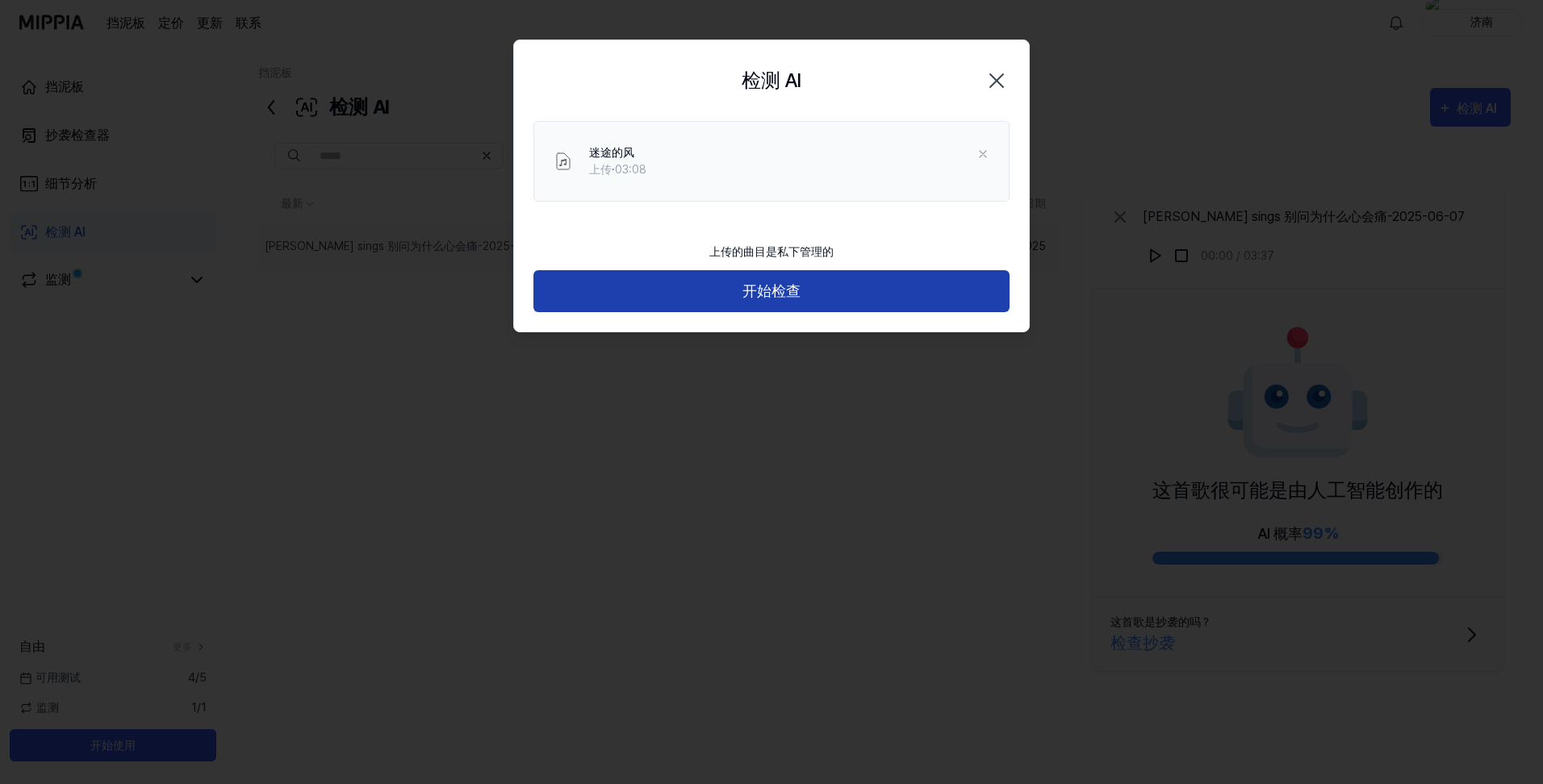
click at [795, 300] on button "开始检查" at bounding box center [772, 292] width 476 height 42
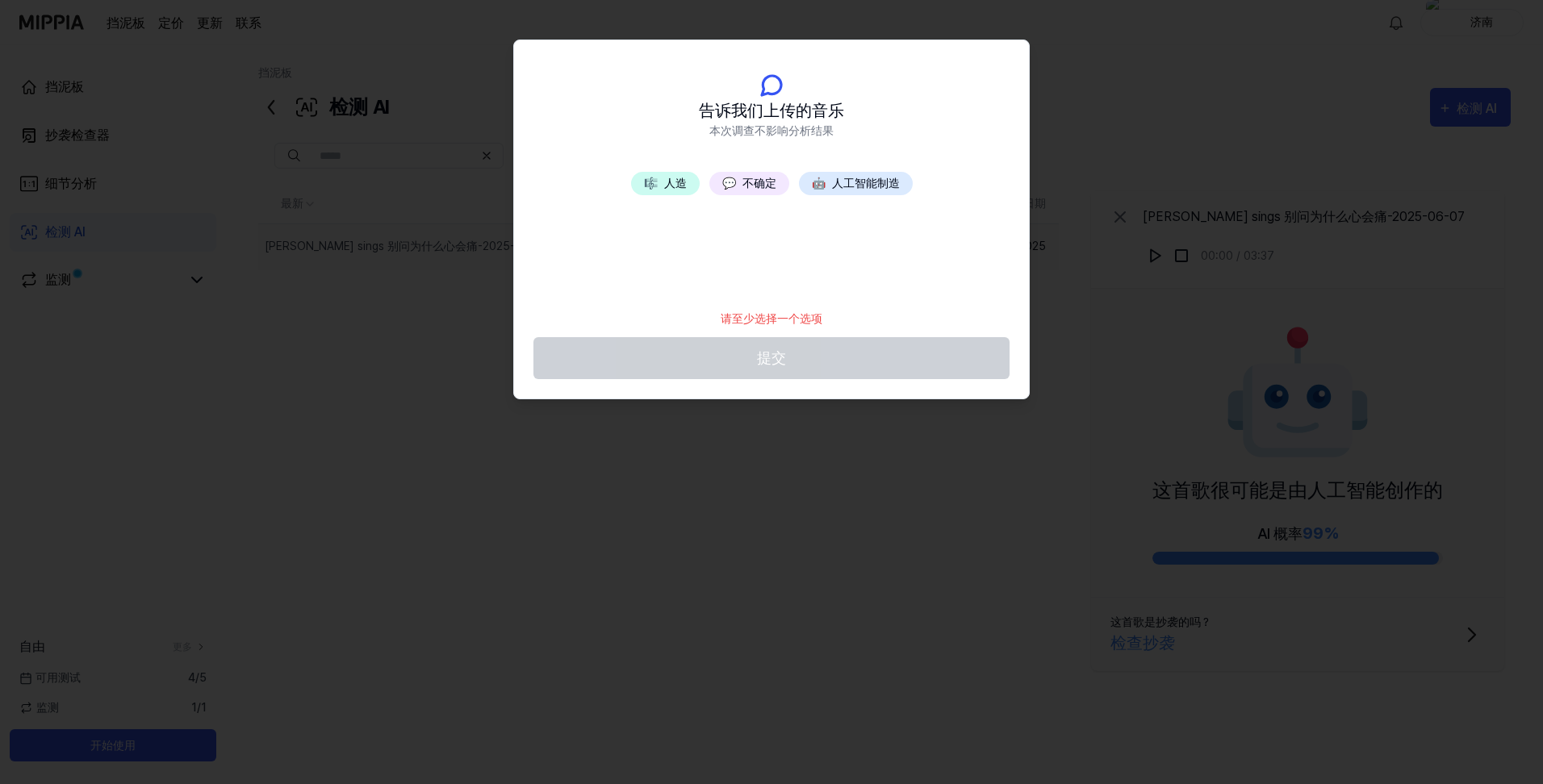
click at [747, 181] on button "💬 不确定" at bounding box center [749, 184] width 80 height 24
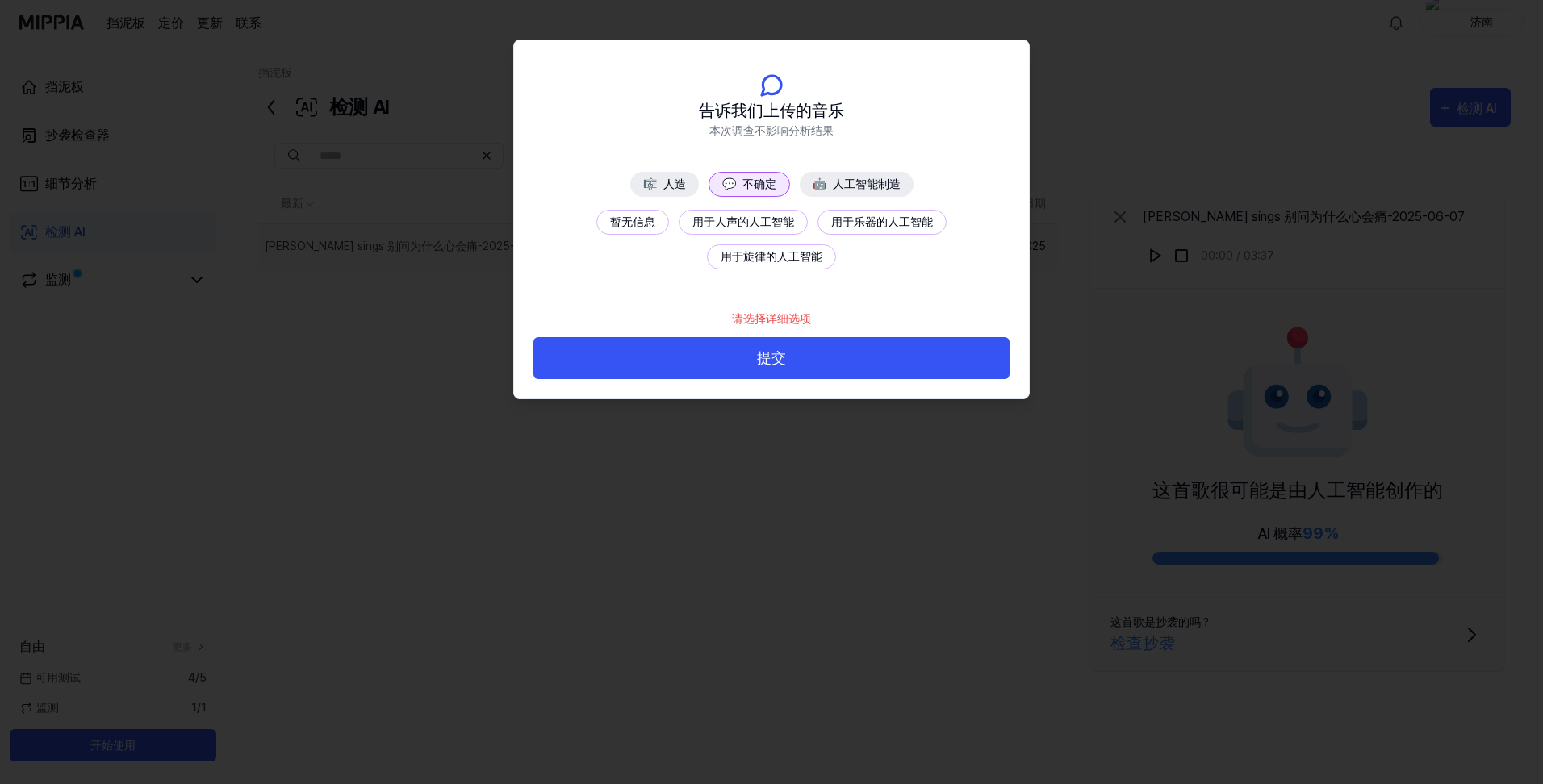
click at [645, 219] on button "暂无信息" at bounding box center [632, 222] width 73 height 25
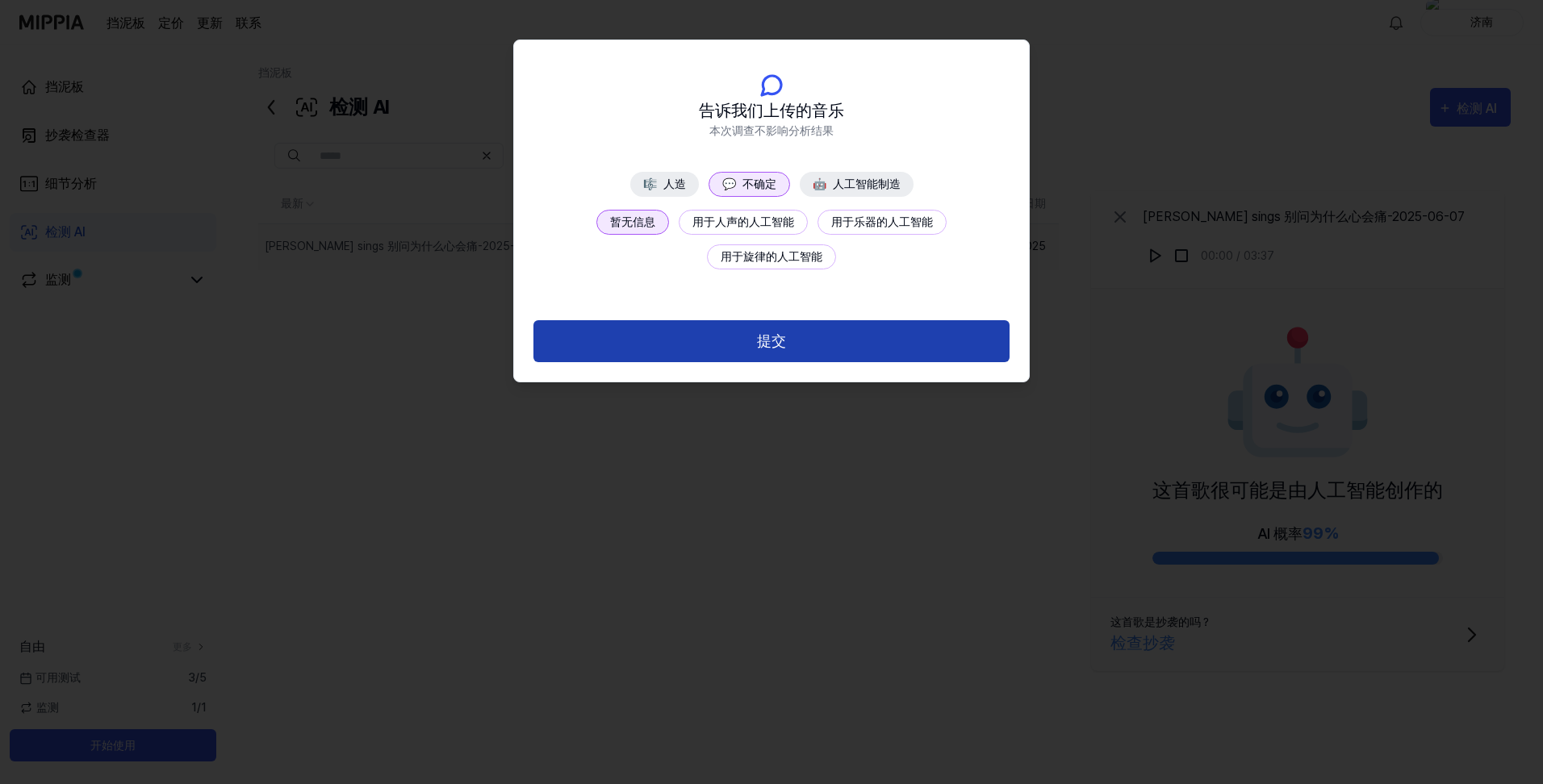
click at [773, 340] on button "提交" at bounding box center [772, 342] width 476 height 42
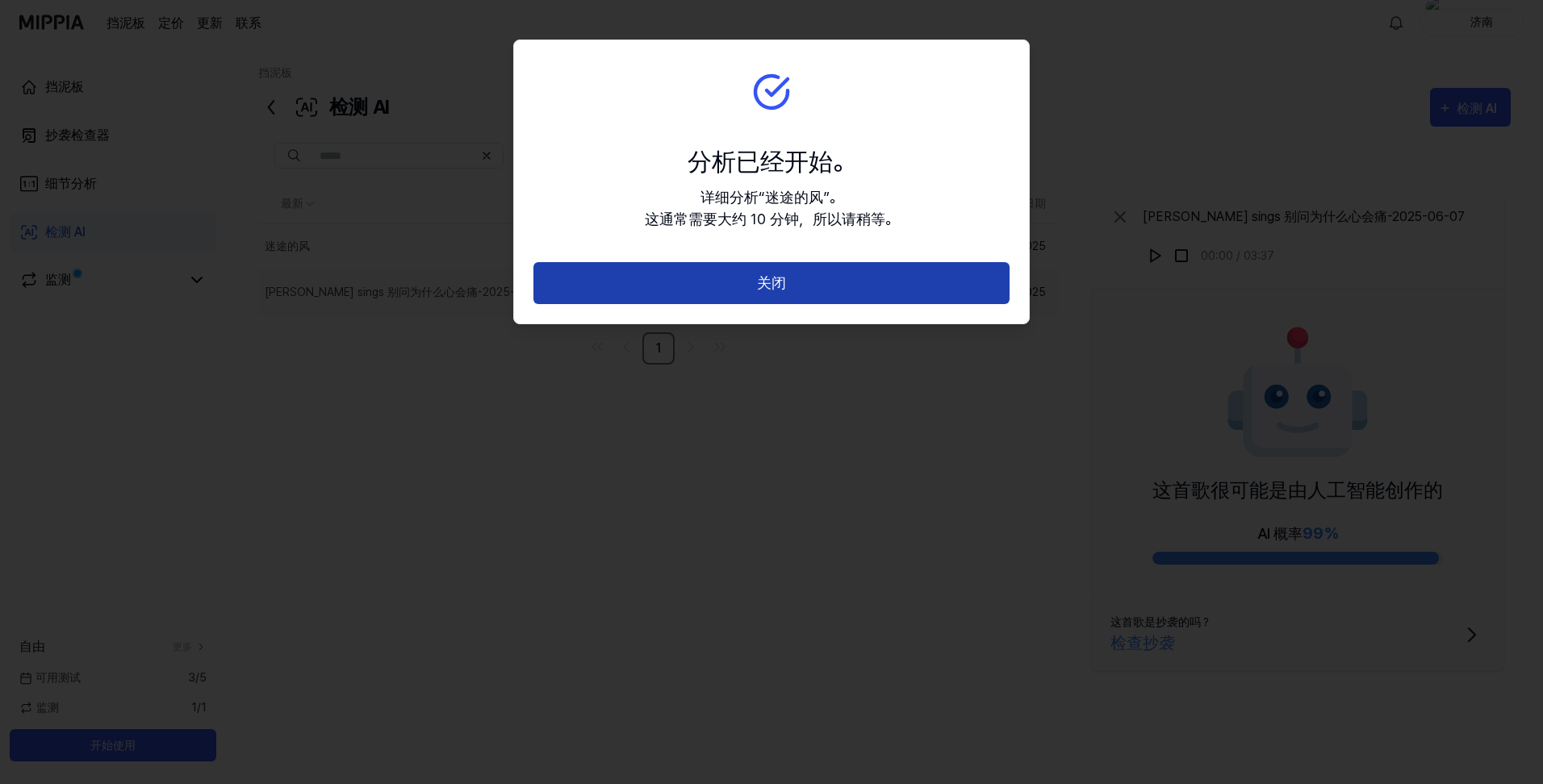
click at [776, 266] on button "关闭" at bounding box center [772, 283] width 476 height 42
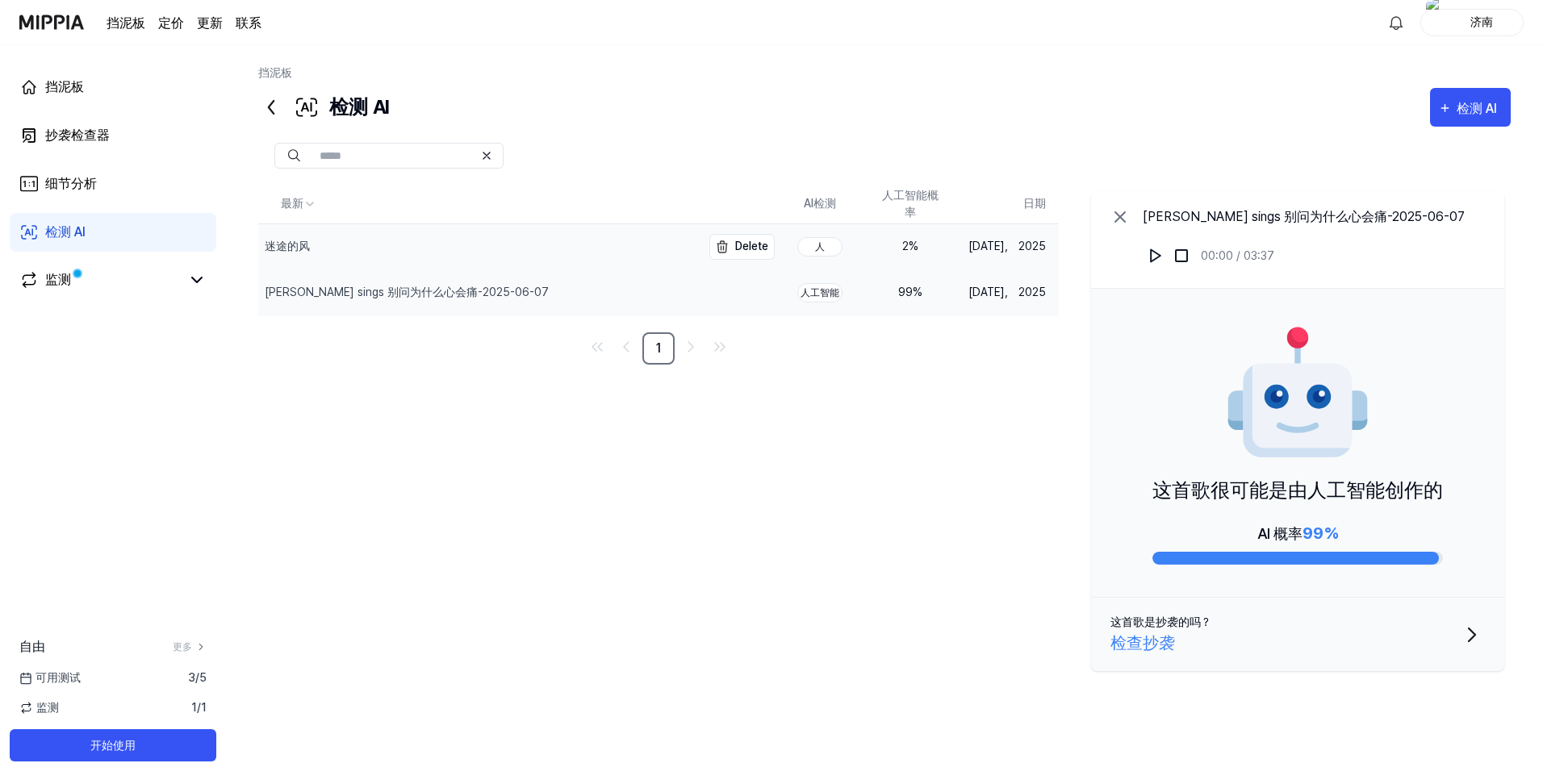
click at [540, 253] on div "迷途的风" at bounding box center [480, 247] width 443 height 45
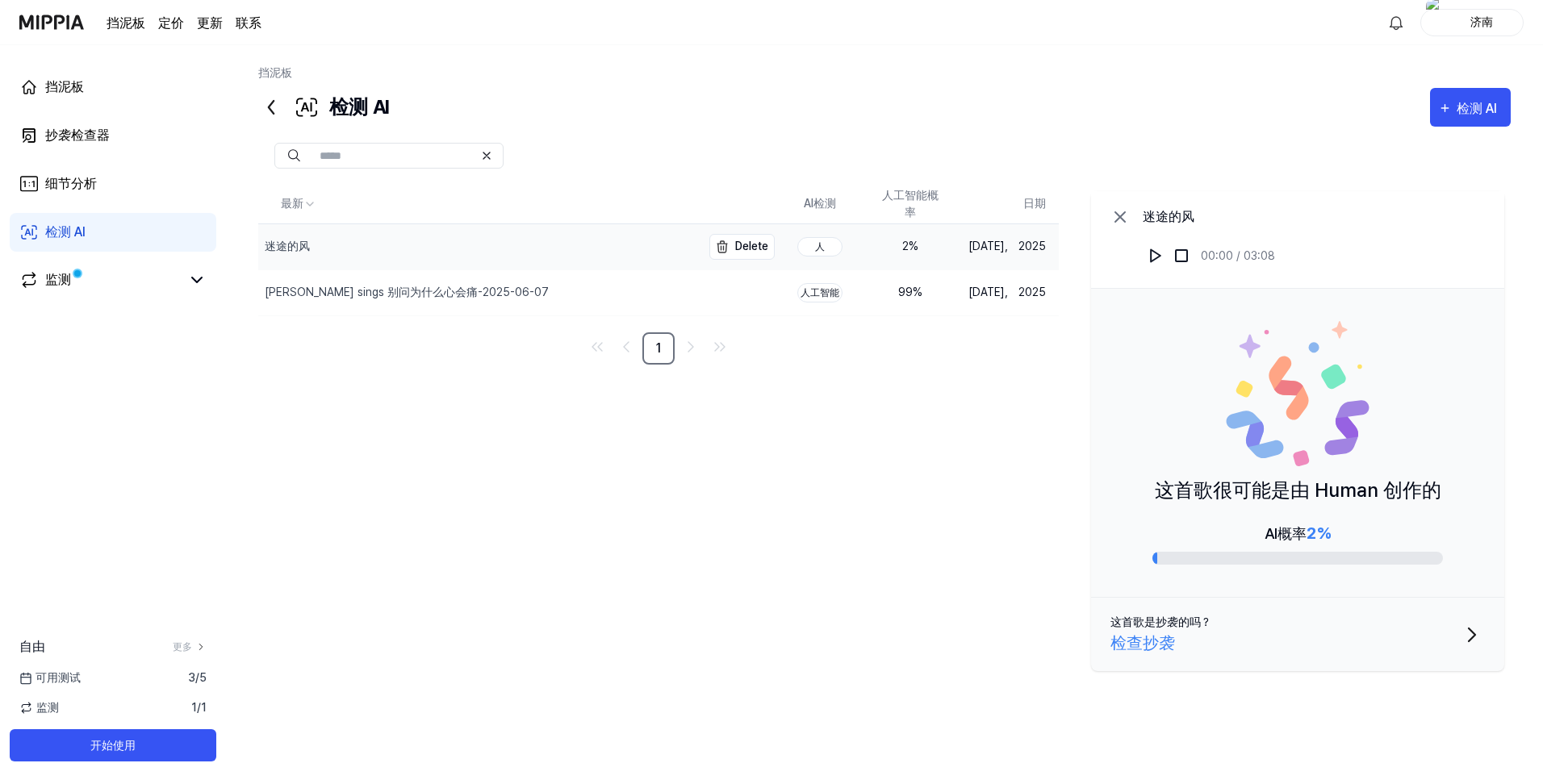
click at [667, 245] on div "迷途的风" at bounding box center [480, 247] width 443 height 45
click at [1179, 259] on img at bounding box center [1181, 255] width 16 height 16
click at [1166, 636] on div "检查抄袭" at bounding box center [1143, 642] width 64 height 25
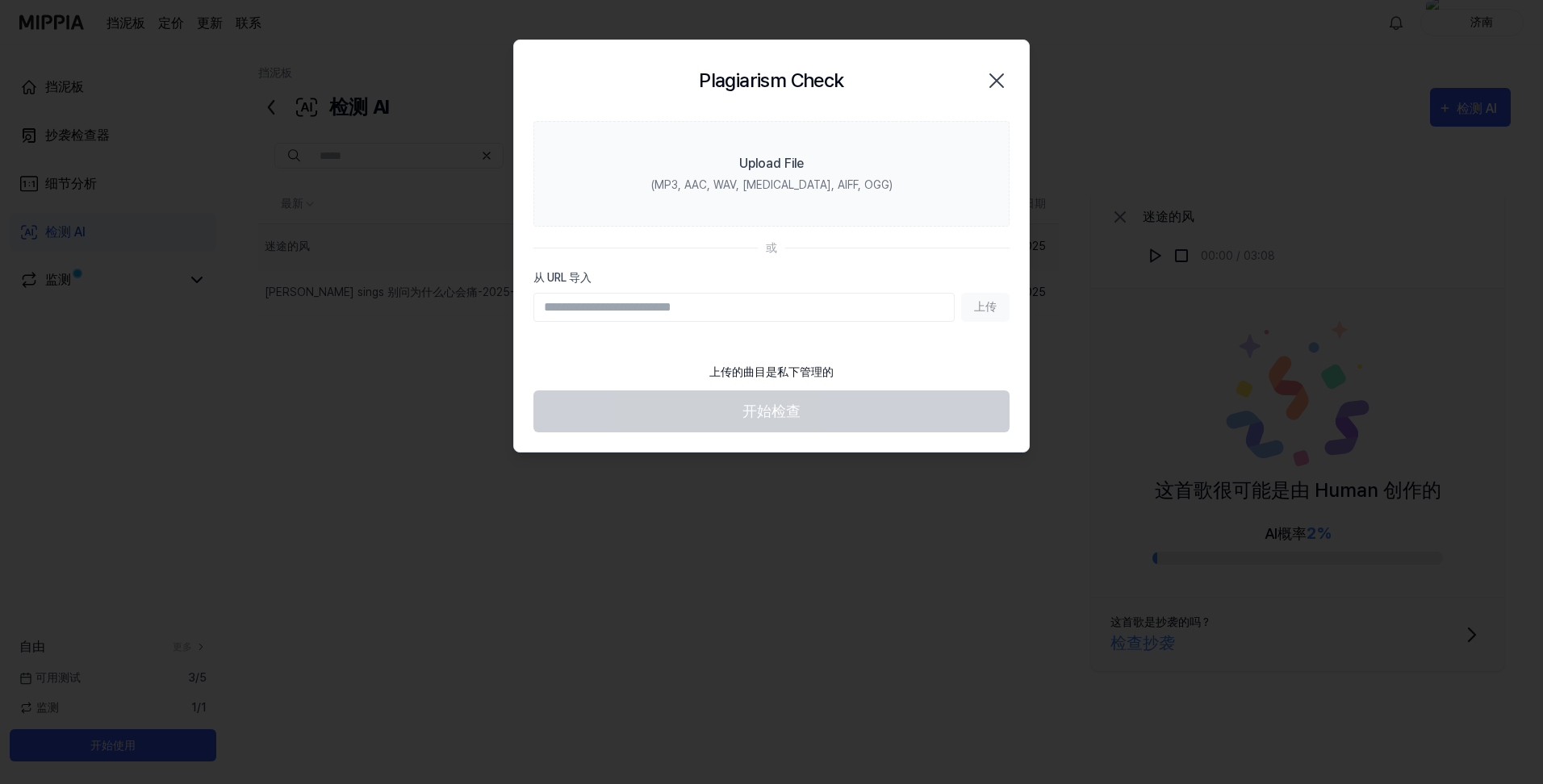
click at [994, 80] on icon "button" at bounding box center [996, 81] width 25 height 25
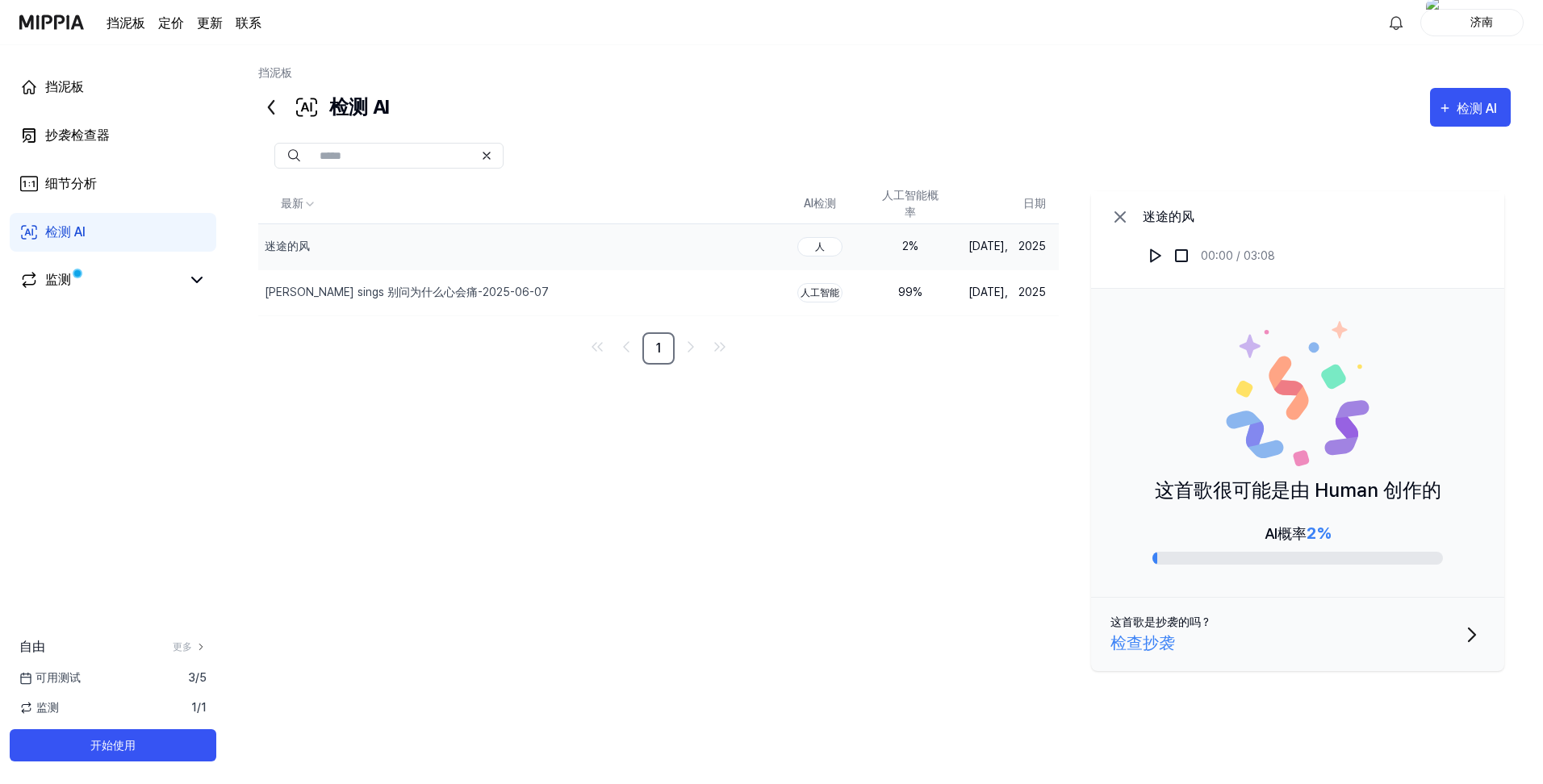
drag, startPoint x: 1317, startPoint y: 498, endPoint x: 1330, endPoint y: 490, distance: 15.3
click at [1373, 501] on p "这首歌很可能是由 Human 创作的" at bounding box center [1298, 491] width 287 height 29
drag, startPoint x: 1316, startPoint y: 490, endPoint x: 1388, endPoint y: 493, distance: 72.1
click at [1390, 492] on p "这首歌很可能是由 Human 创作的" at bounding box center [1298, 491] width 287 height 29
click at [1348, 494] on p "这首歌很可能是由 Human 创作的" at bounding box center [1298, 491] width 287 height 29
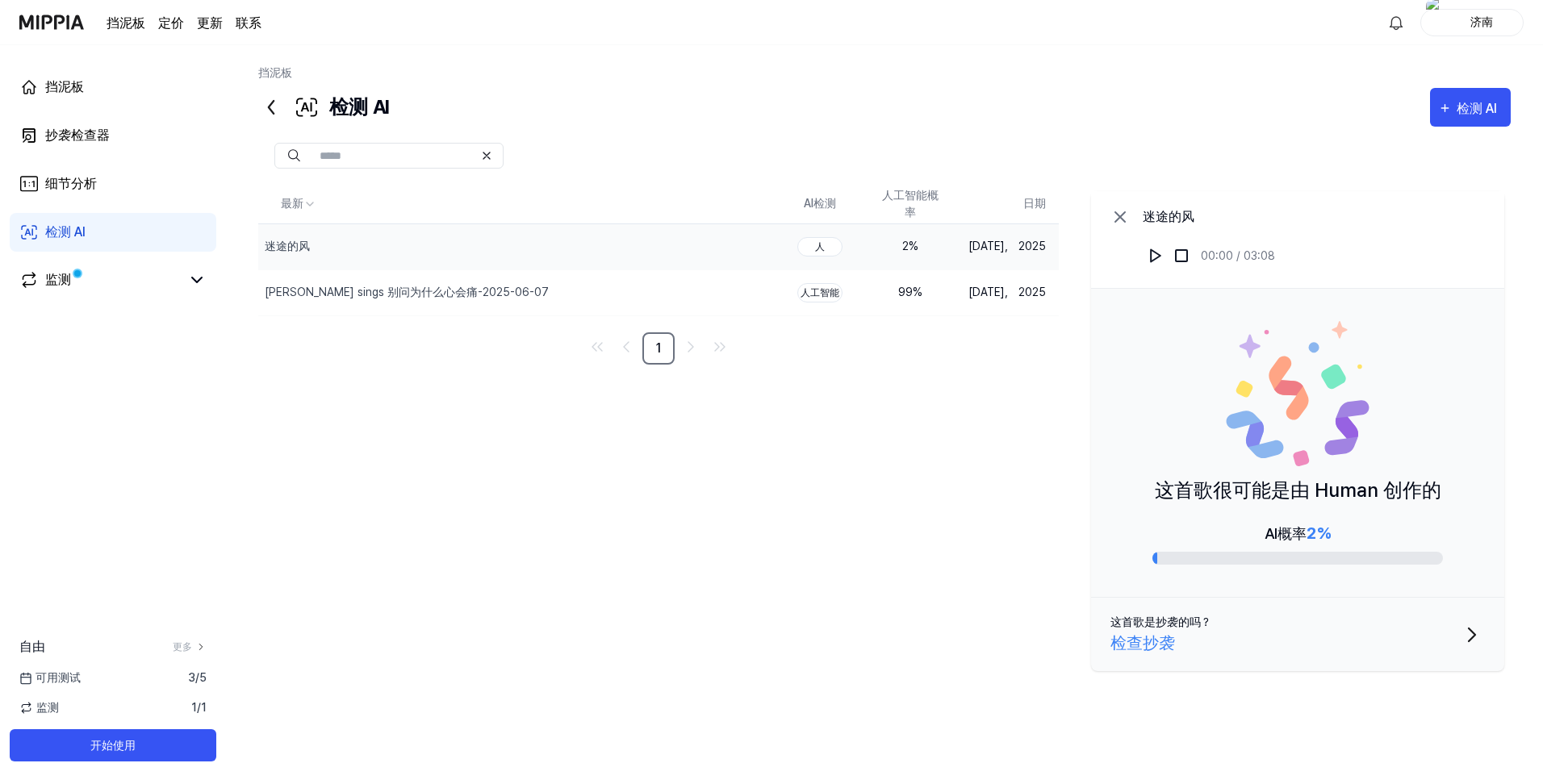
click at [1308, 527] on span "2%" at bounding box center [1318, 533] width 25 height 19
click at [1478, 108] on div "检测 AI" at bounding box center [1479, 108] width 46 height 21
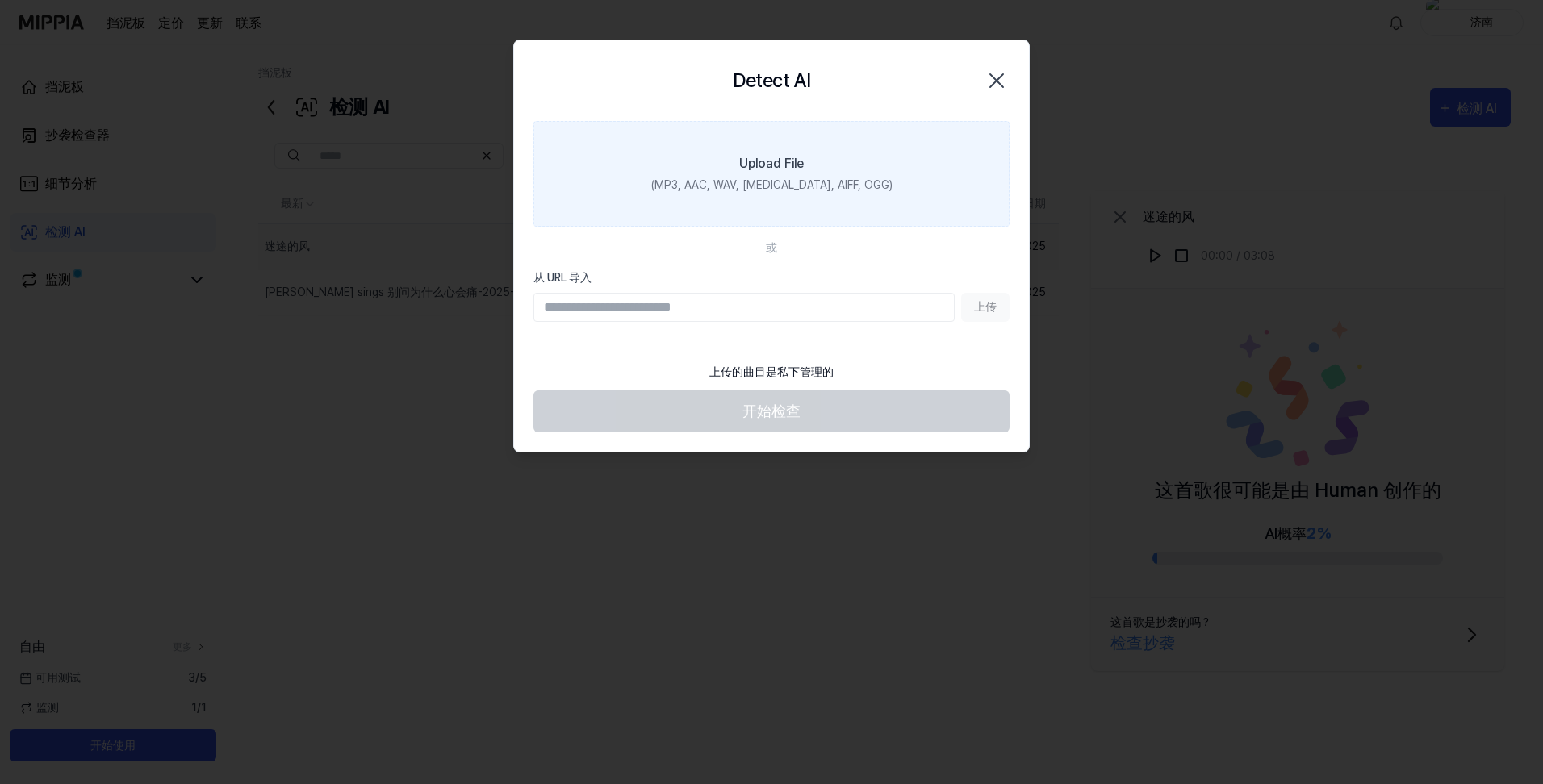
click at [781, 175] on label "Upload File (MP3, AAC, WAV, FLAC, AIFF, OGG)" at bounding box center [772, 174] width 476 height 106
click at [0, 0] on input "Upload File (MP3, AAC, WAV, FLAC, AIFF, OGG)" at bounding box center [0, 0] width 0 height 0
click at [762, 161] on div "上传文件" at bounding box center [771, 164] width 52 height 19
click at [0, 0] on input "上传文件 （MP3、AAC、WAV、FLAC、AIFF、OGG）" at bounding box center [0, 0] width 0 height 0
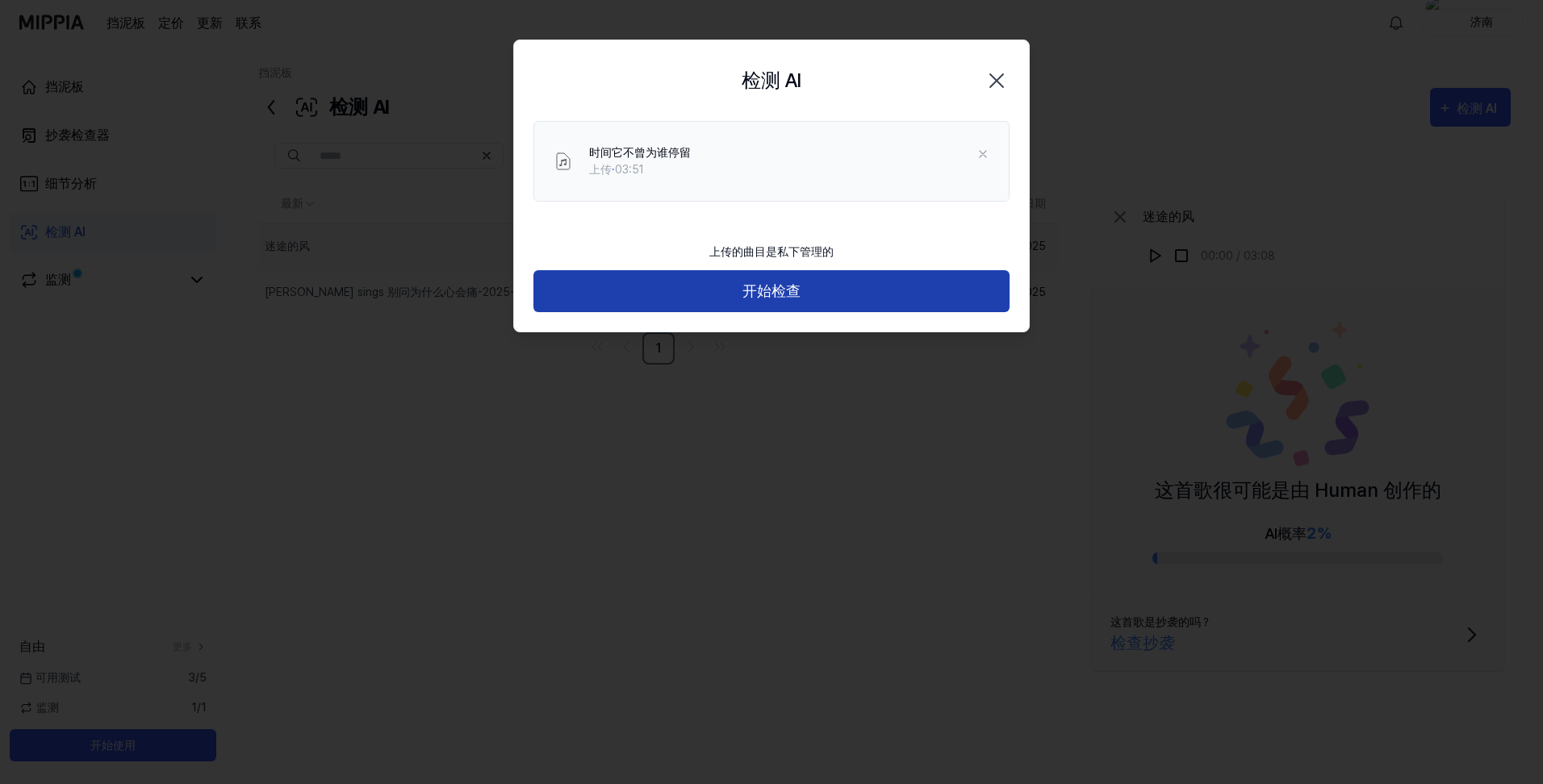
click at [775, 290] on button "开始检查" at bounding box center [772, 292] width 476 height 42
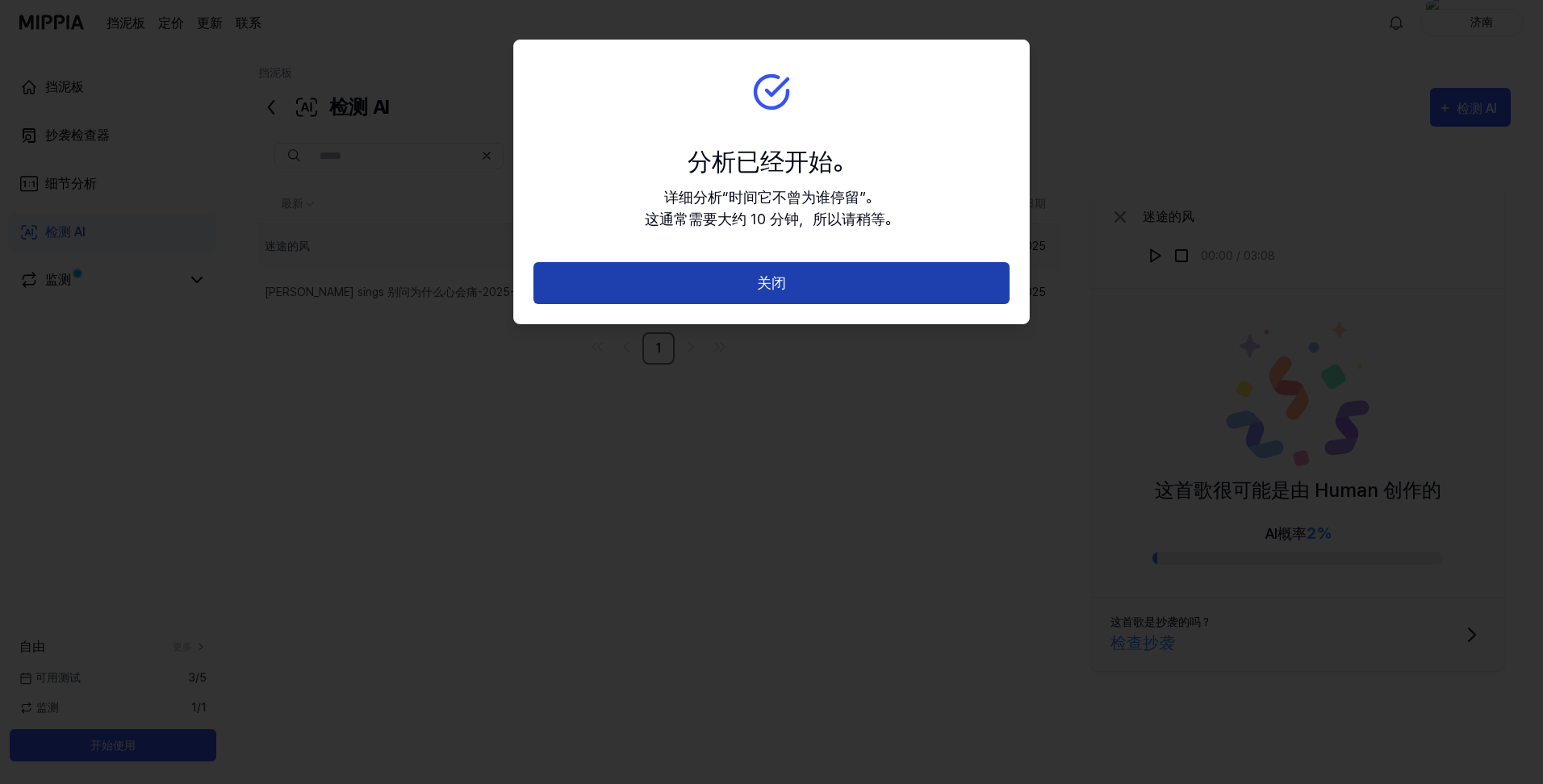
click at [779, 289] on button "关闭" at bounding box center [772, 283] width 476 height 42
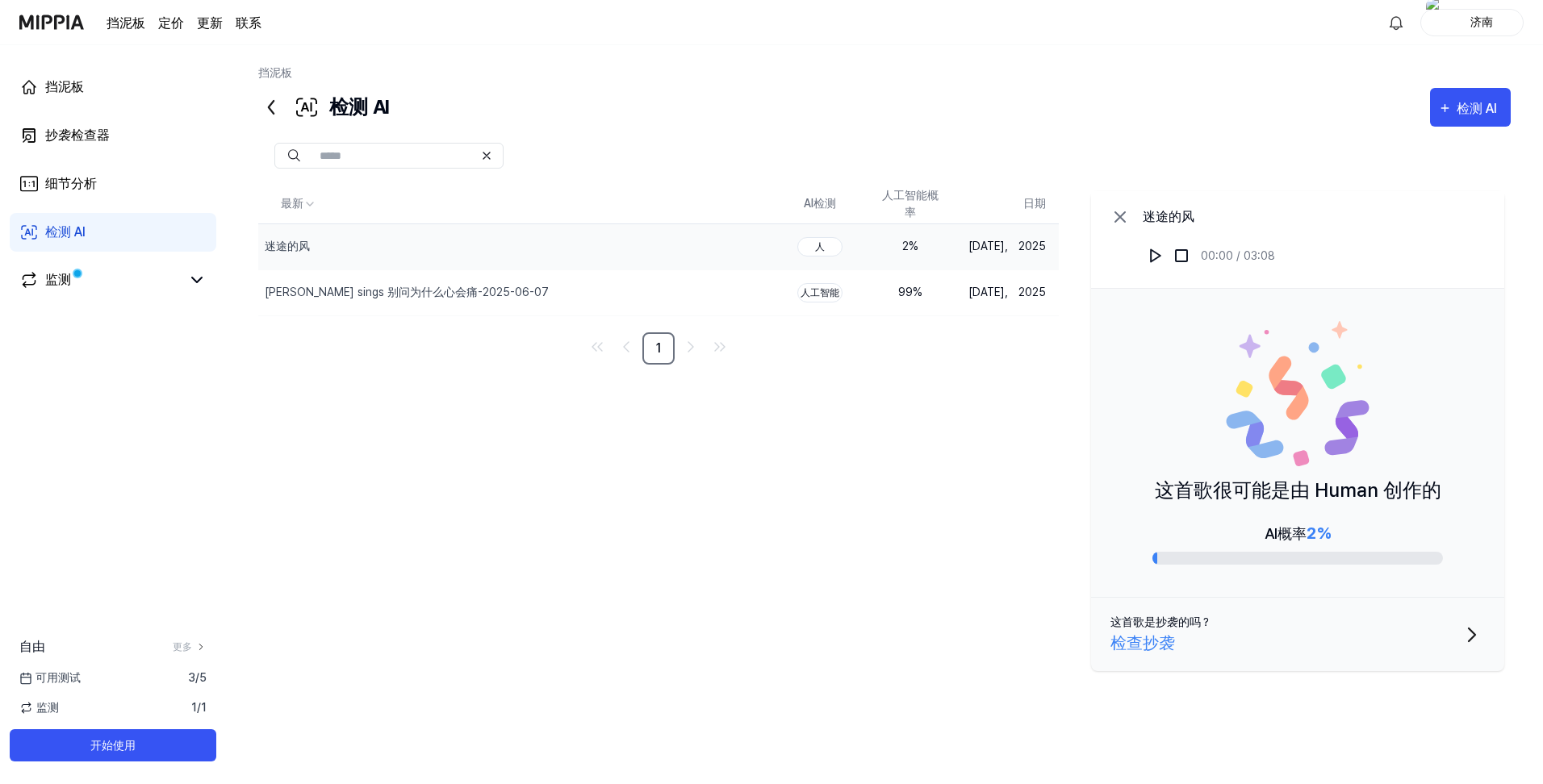
click at [115, 710] on div "监测 1 / 1" at bounding box center [113, 708] width 226 height 17
click at [88, 233] on link "检测 AI" at bounding box center [113, 232] width 207 height 39
click at [199, 279] on icon at bounding box center [197, 280] width 9 height 5
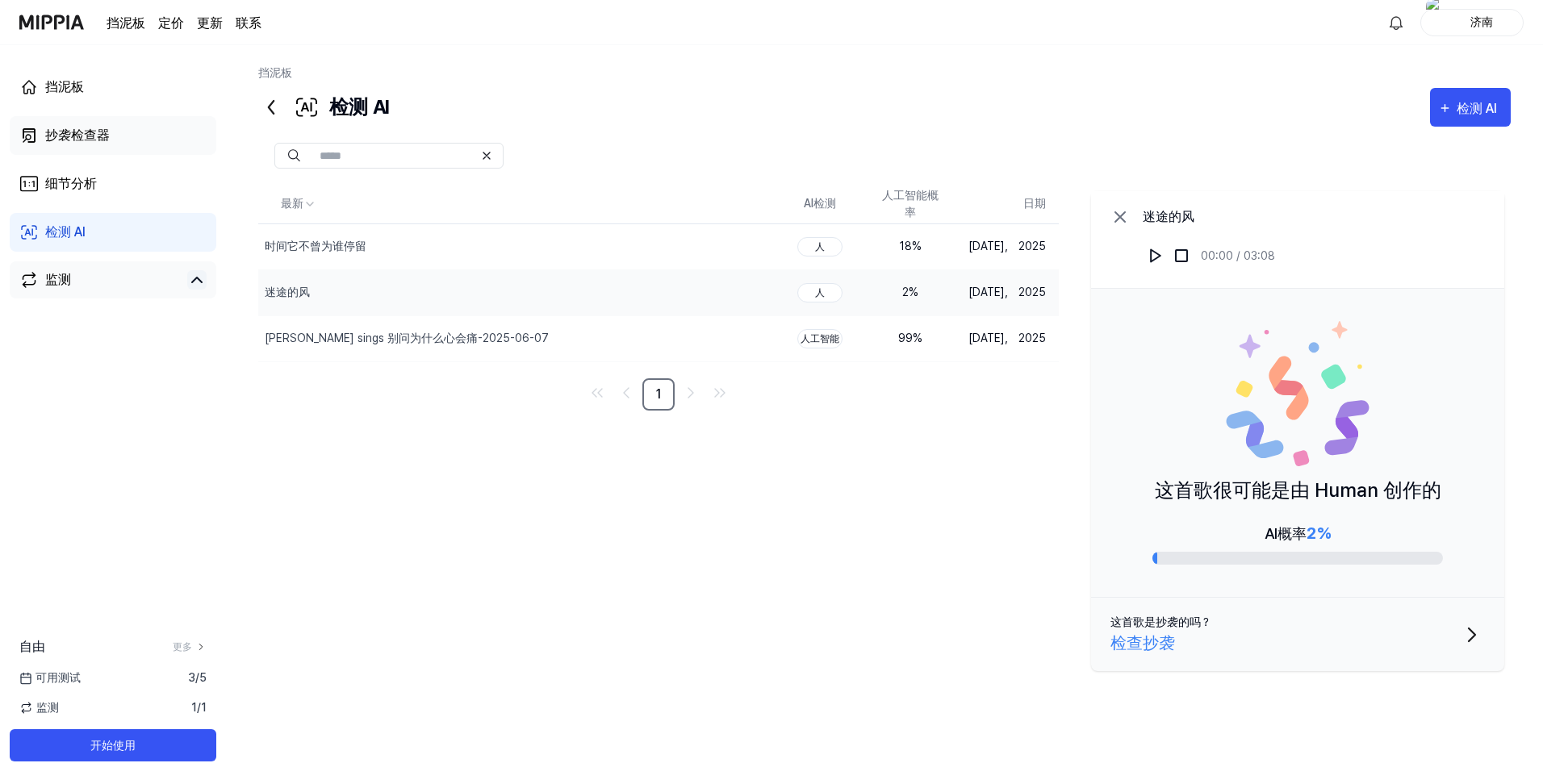
click at [78, 142] on div "抄袭检查器" at bounding box center [77, 135] width 64 height 19
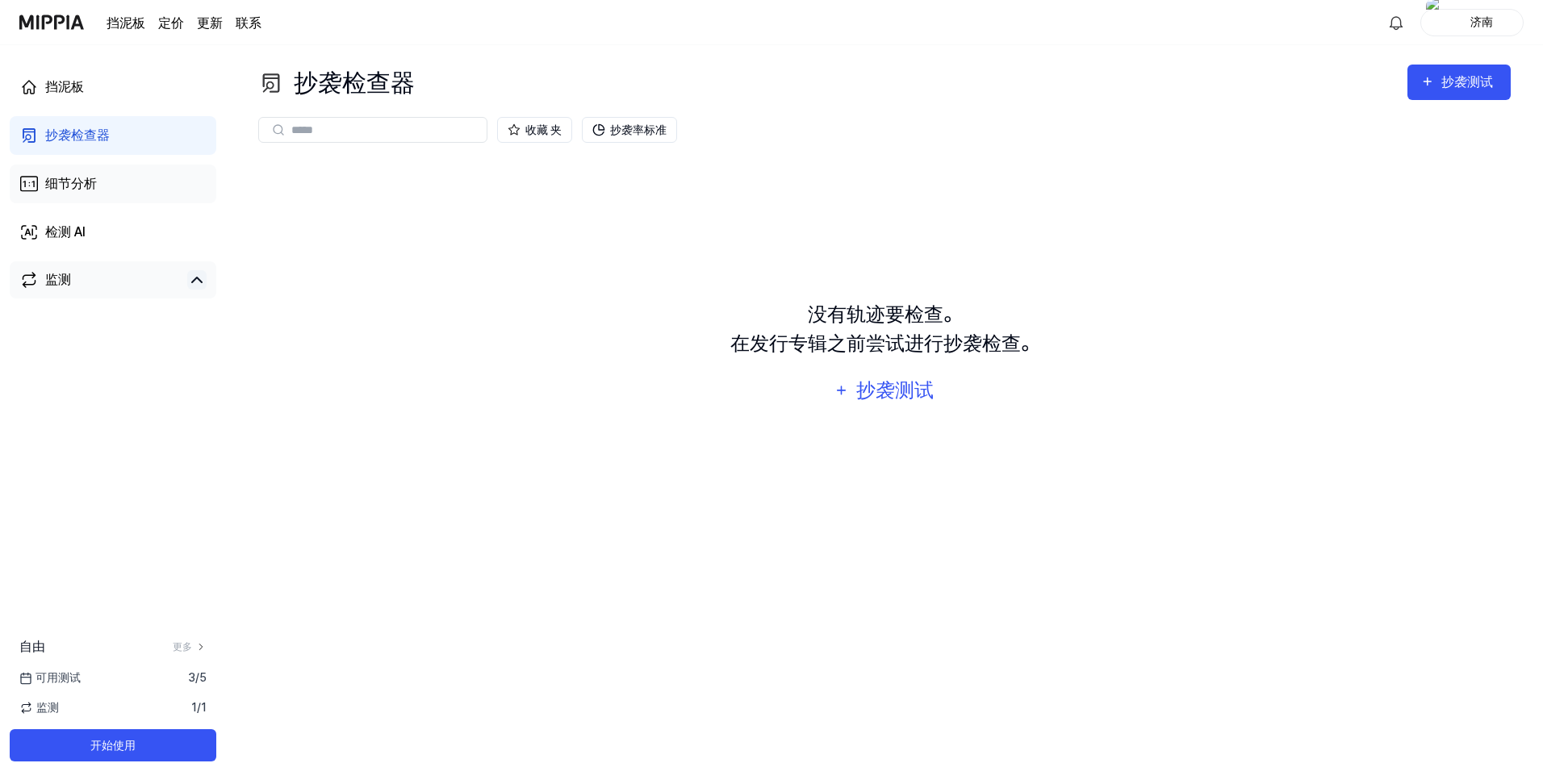
click at [77, 181] on div "细节分析" at bounding box center [70, 184] width 52 height 19
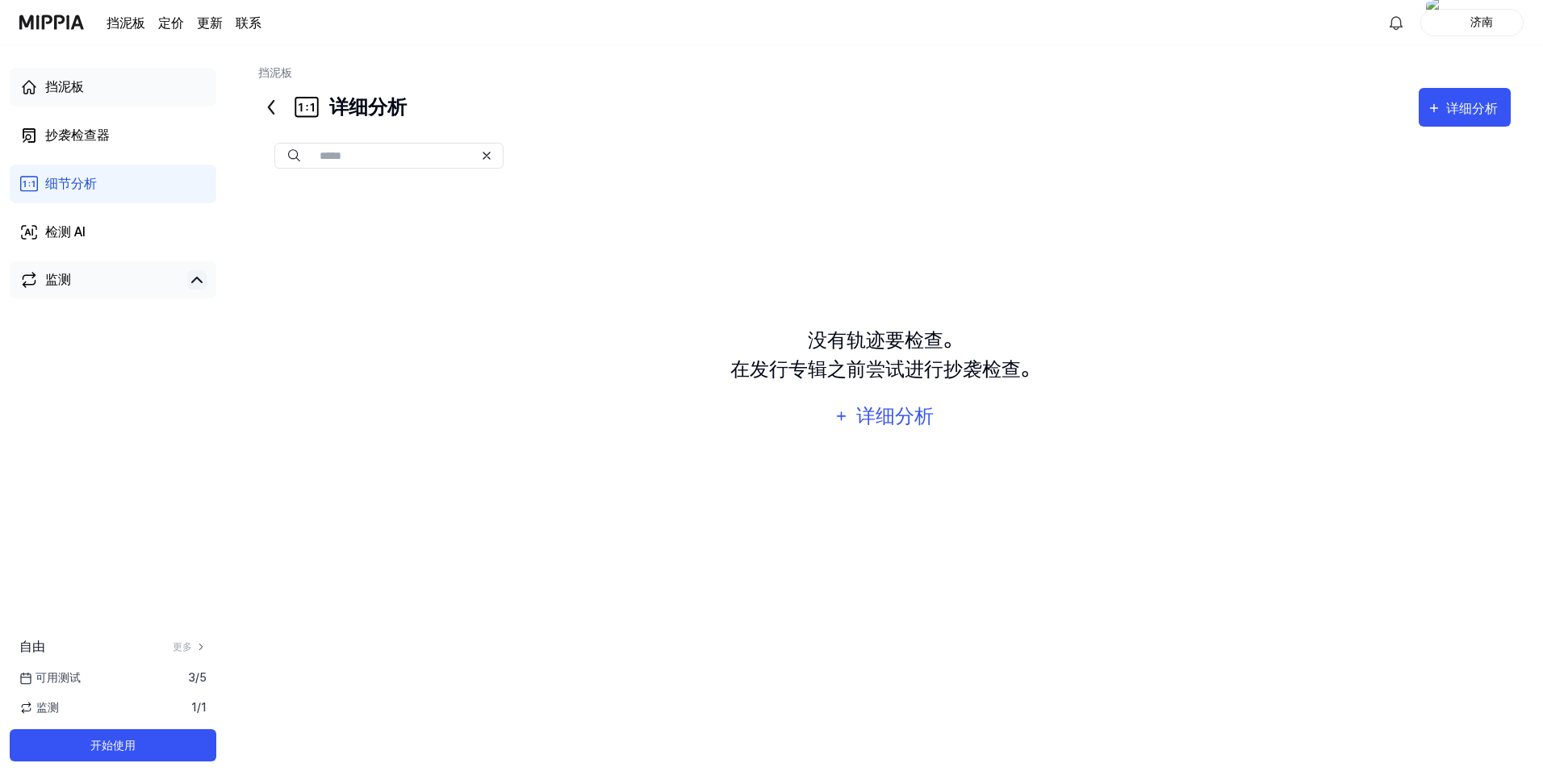
click at [81, 98] on link "挡泥板" at bounding box center [113, 87] width 207 height 39
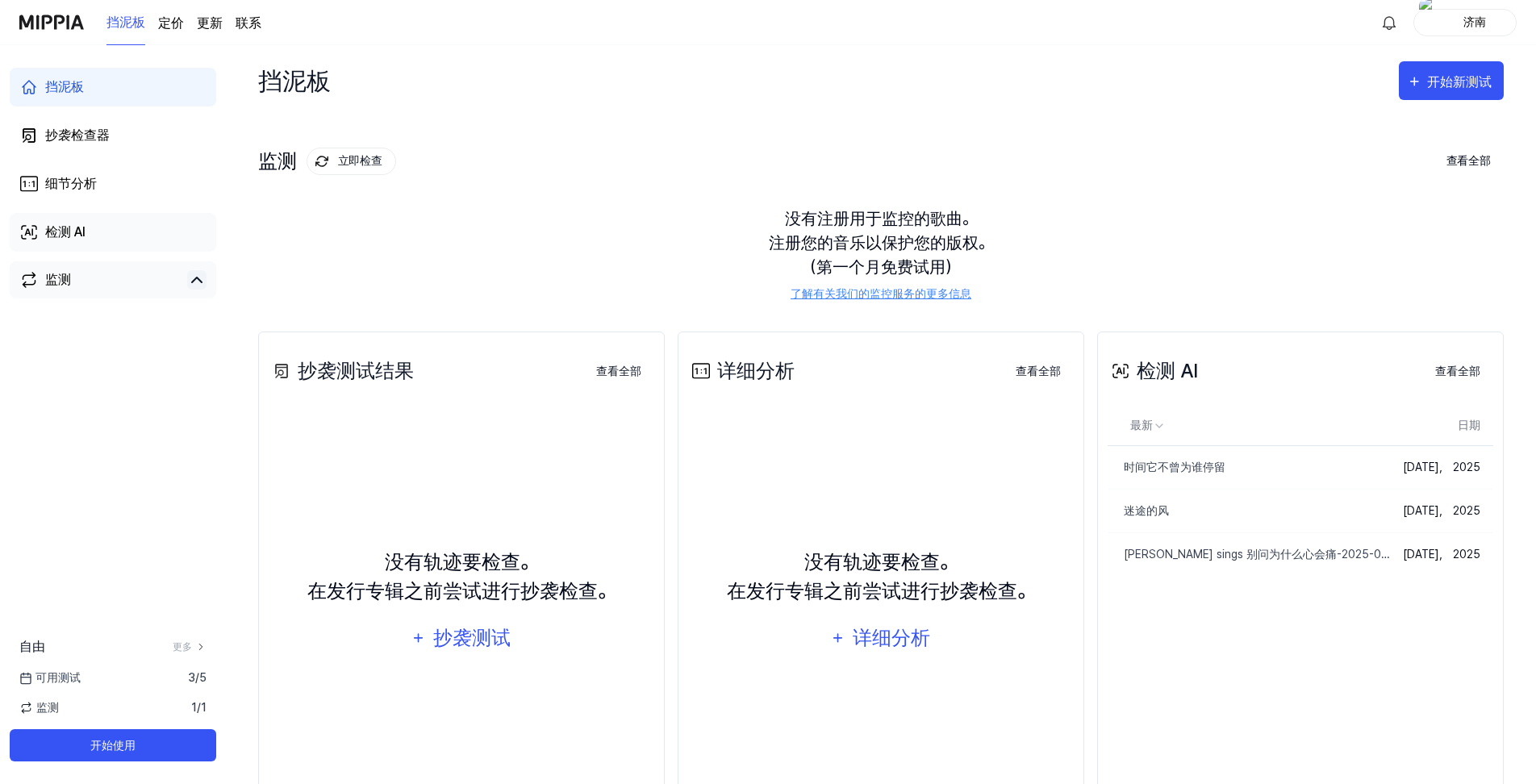
click at [126, 226] on link "检测 AI" at bounding box center [113, 232] width 207 height 39
